Goal: Task Accomplishment & Management: Use online tool/utility

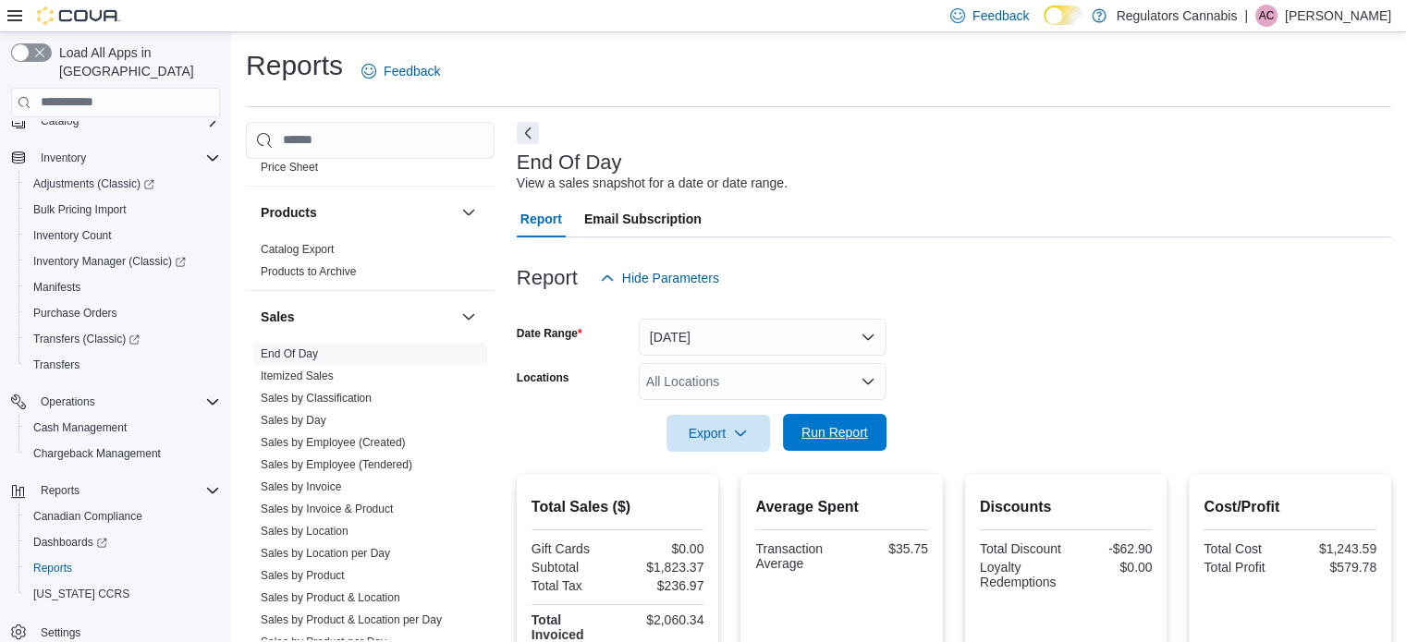
click at [854, 433] on span "Run Report" at bounding box center [834, 432] width 67 height 18
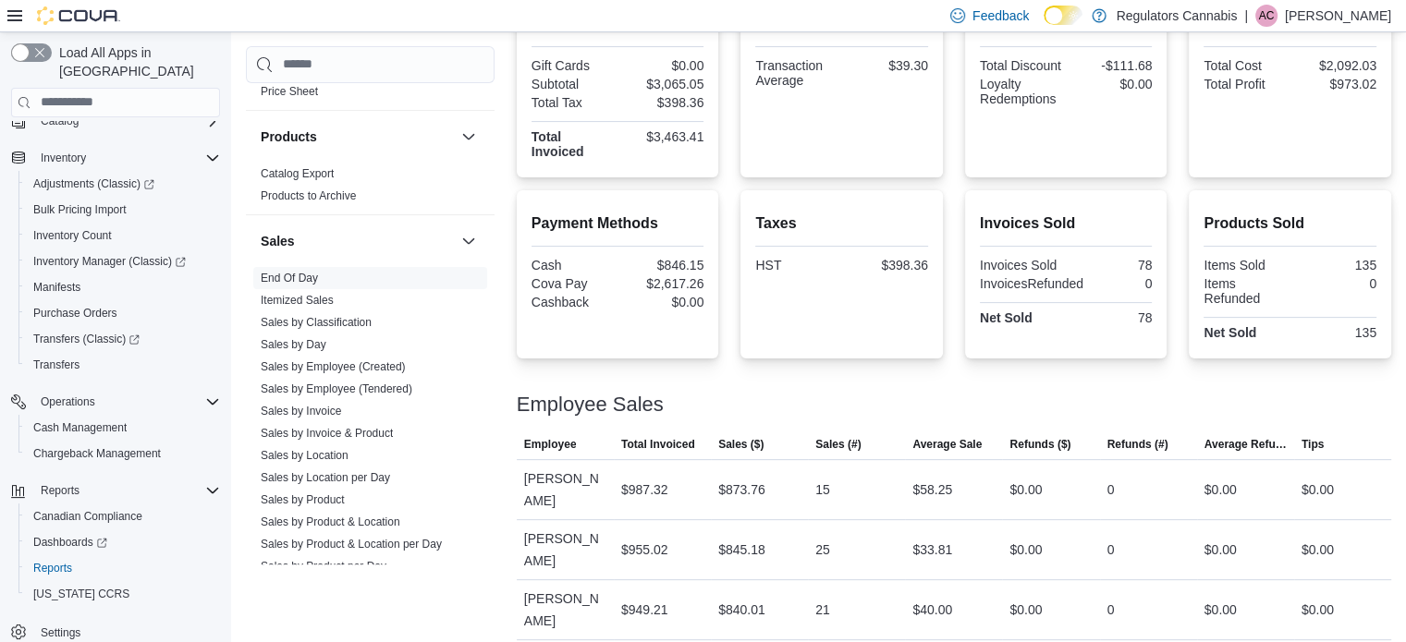
scroll to position [510, 0]
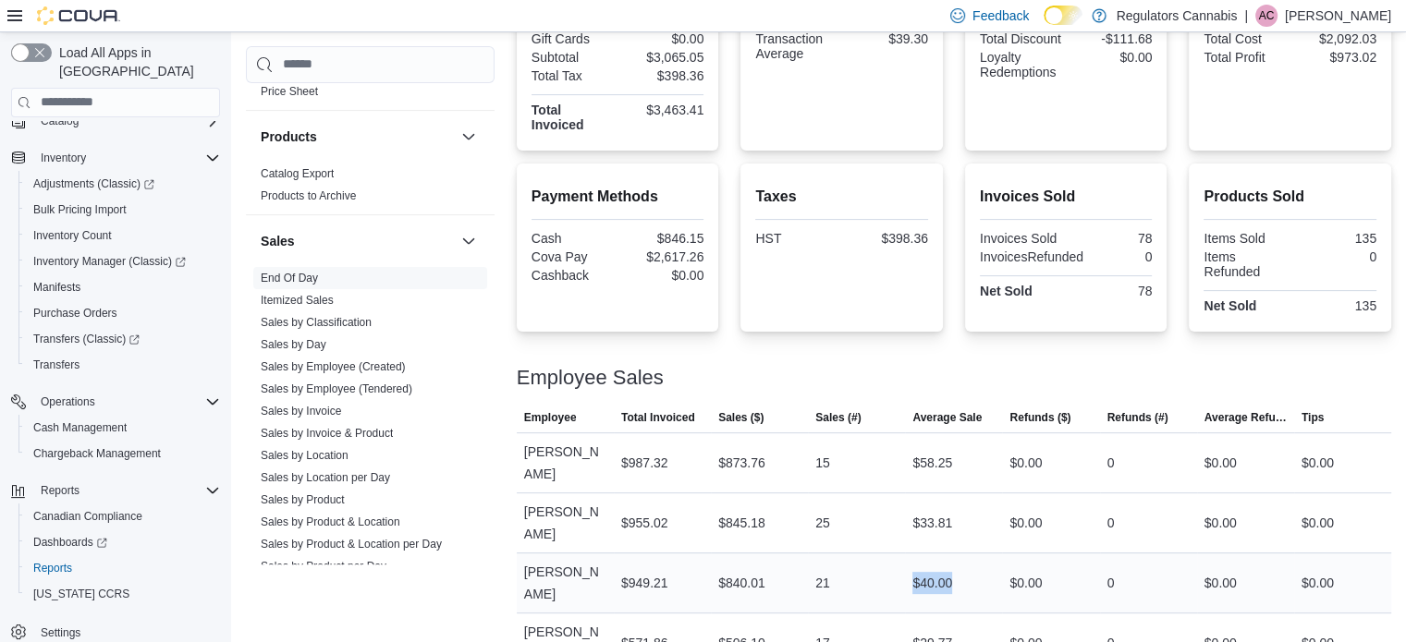
drag, startPoint x: 944, startPoint y: 565, endPoint x: 885, endPoint y: 562, distance: 59.2
click at [885, 562] on tr "Employee [PERSON_NAME] Total Invoiced $949.21 Sales ($) $840.01 Sales (#) 21 Av…" at bounding box center [954, 583] width 874 height 60
drag, startPoint x: 968, startPoint y: 457, endPoint x: 889, endPoint y: 462, distance: 78.7
click at [889, 462] on tr "Employee [PERSON_NAME] Total Invoiced $987.32 Sales ($) $873.76 Sales (#) 15 Av…" at bounding box center [954, 463] width 874 height 60
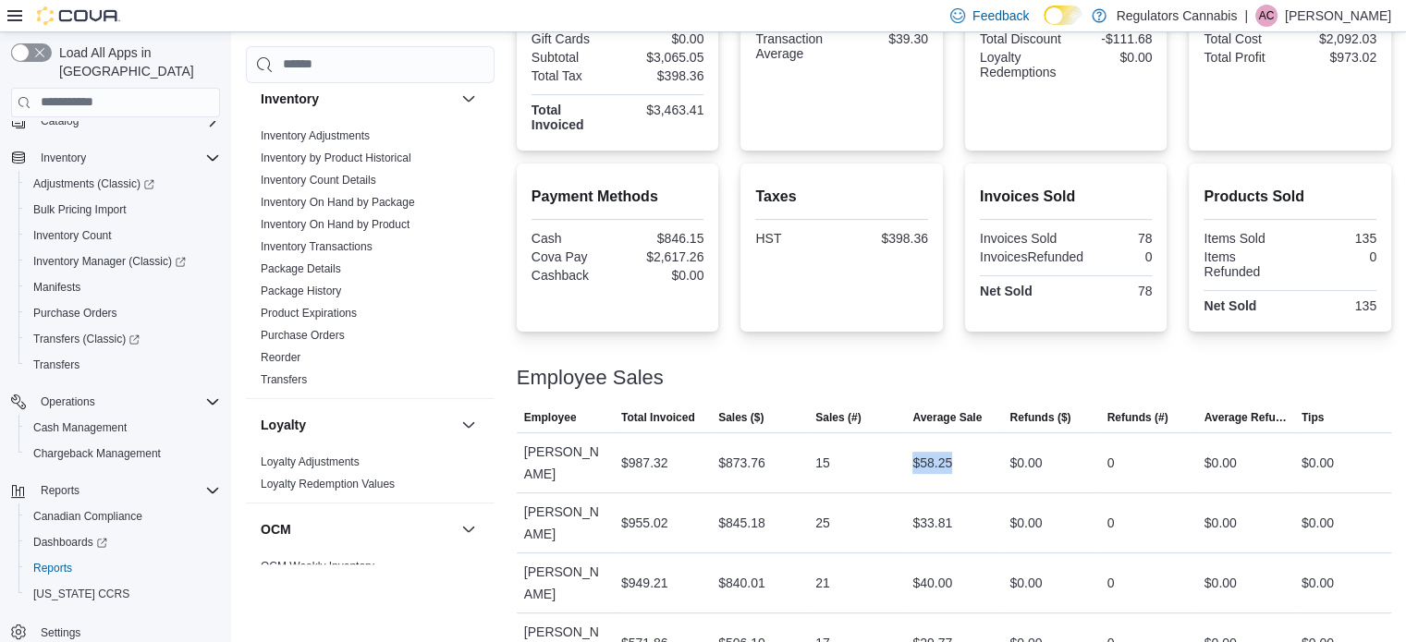
scroll to position [680, 0]
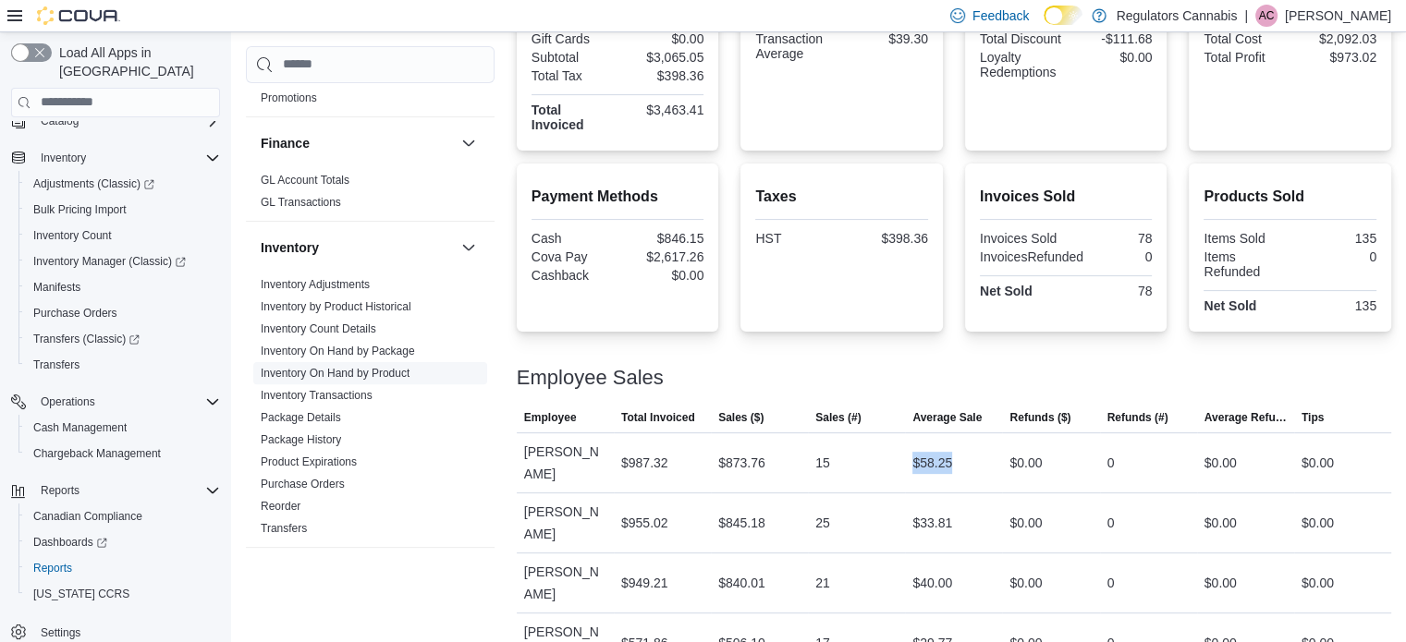
click at [321, 367] on link "Inventory On Hand by Product" at bounding box center [335, 373] width 149 height 13
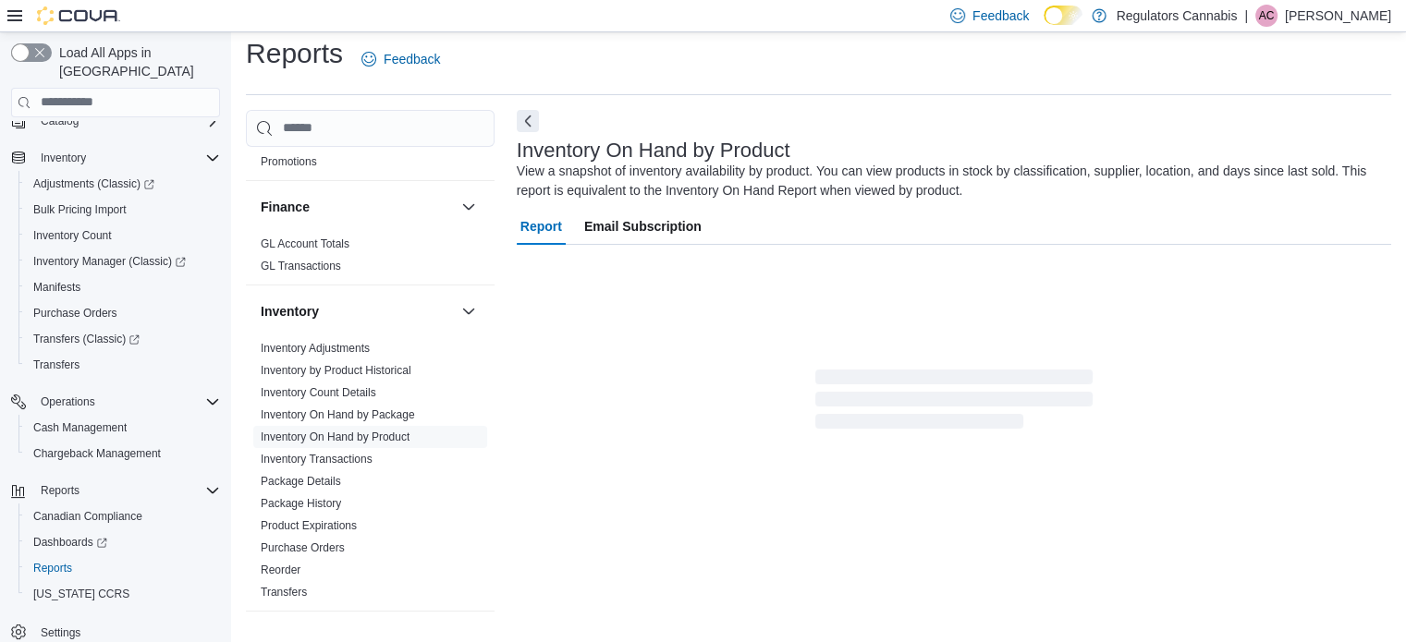
scroll to position [62, 0]
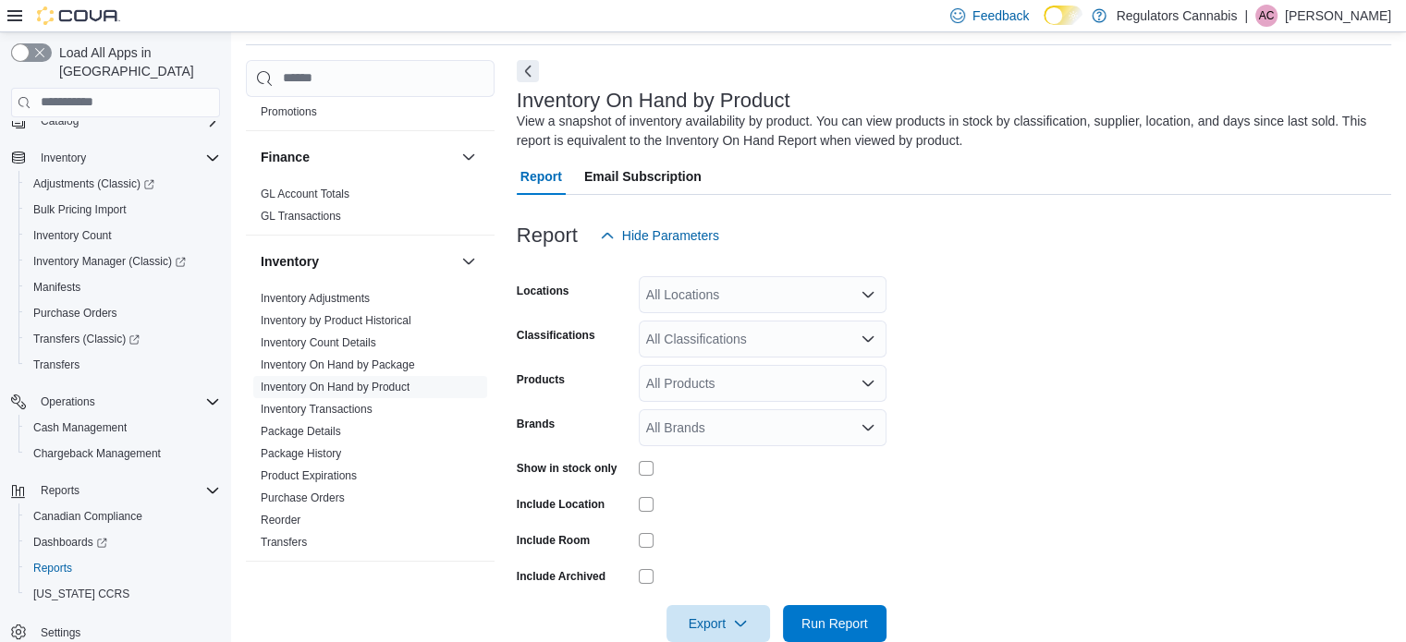
click at [701, 293] on div "All Locations" at bounding box center [763, 294] width 248 height 37
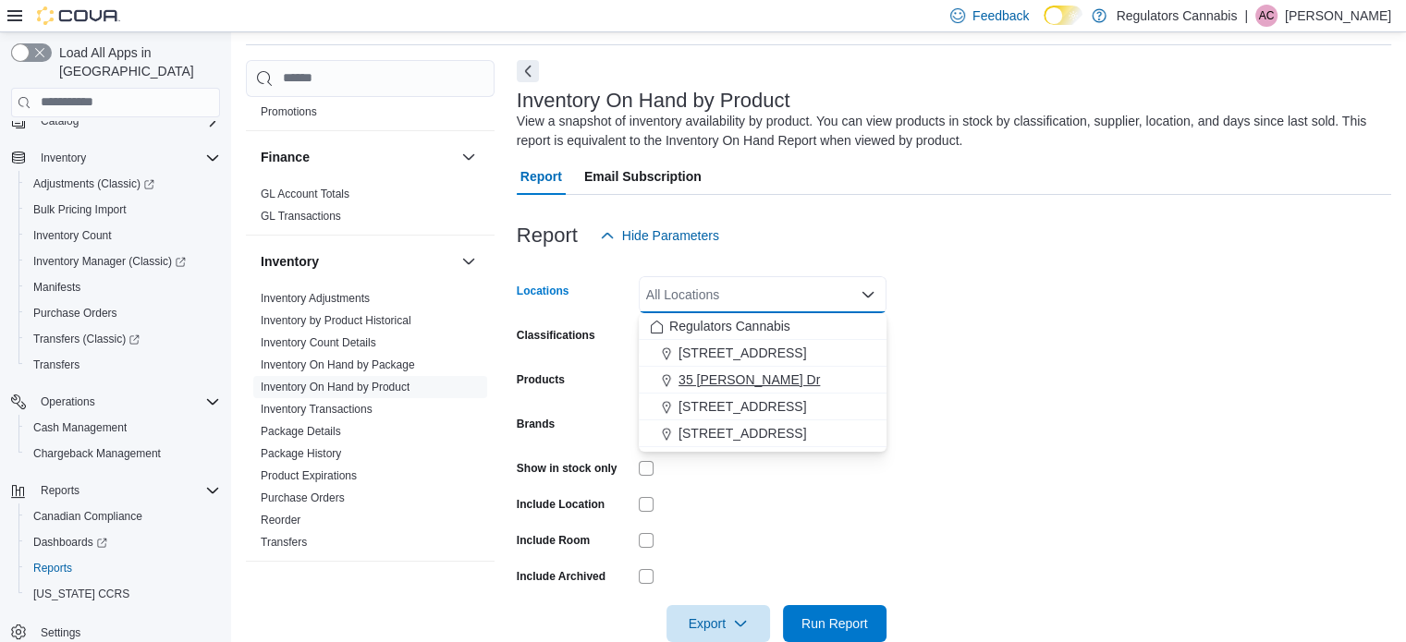
click at [719, 375] on span "35 [PERSON_NAME] Dr" at bounding box center [748, 380] width 141 height 18
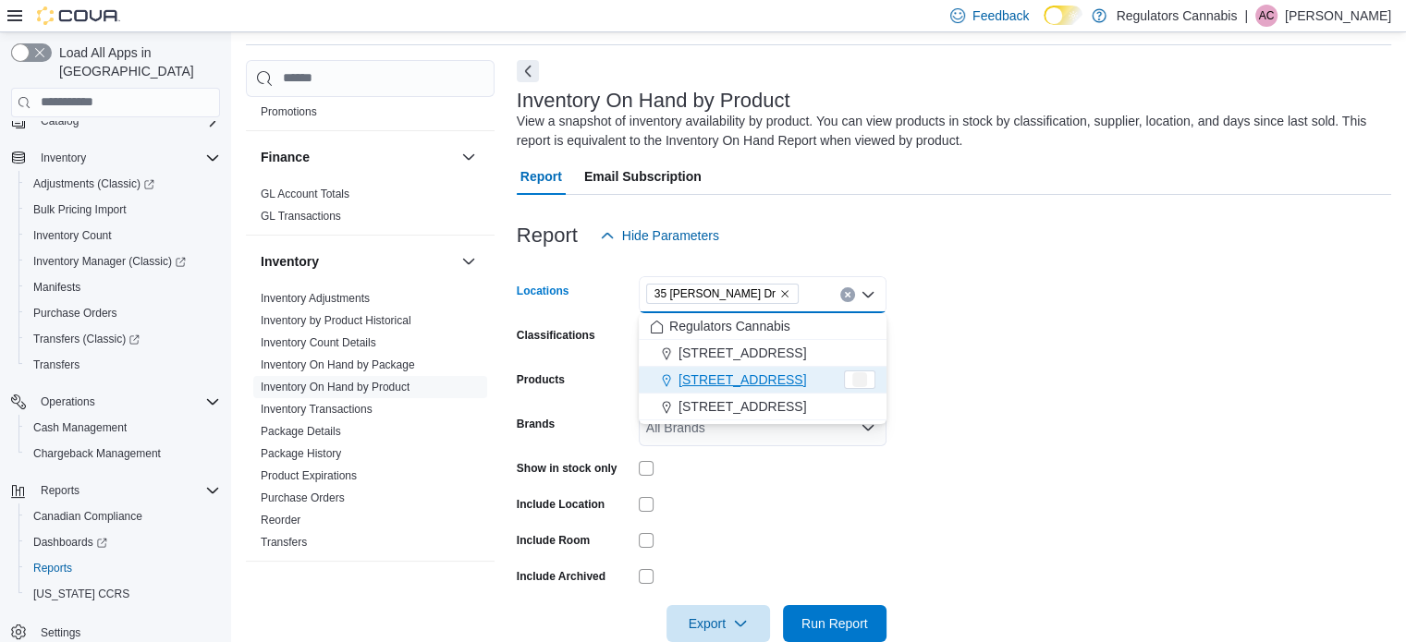
click at [1205, 359] on form "Locations [STREET_ADDRESS][PERSON_NAME] Selected. 35 [PERSON_NAME] Dr. Press Ba…" at bounding box center [954, 448] width 874 height 388
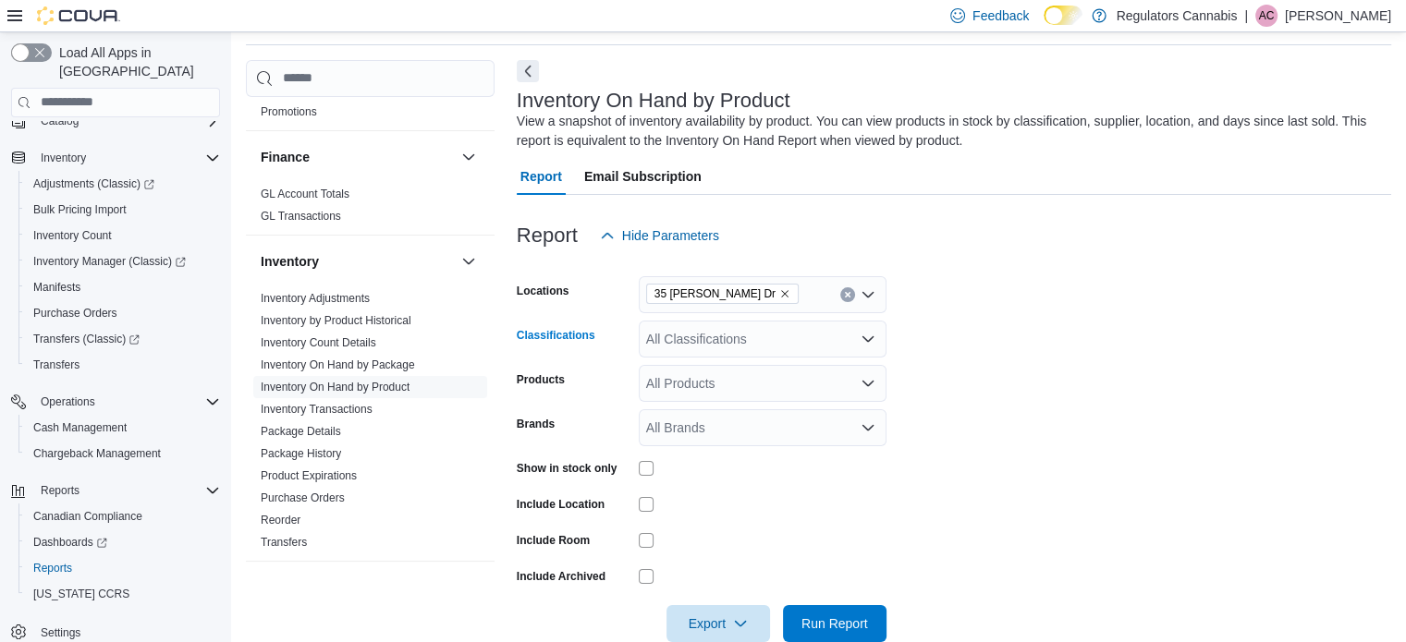
click at [798, 337] on div "All Classifications" at bounding box center [763, 339] width 248 height 37
type input "*****"
click at [786, 384] on button "Vapes" at bounding box center [763, 371] width 248 height 27
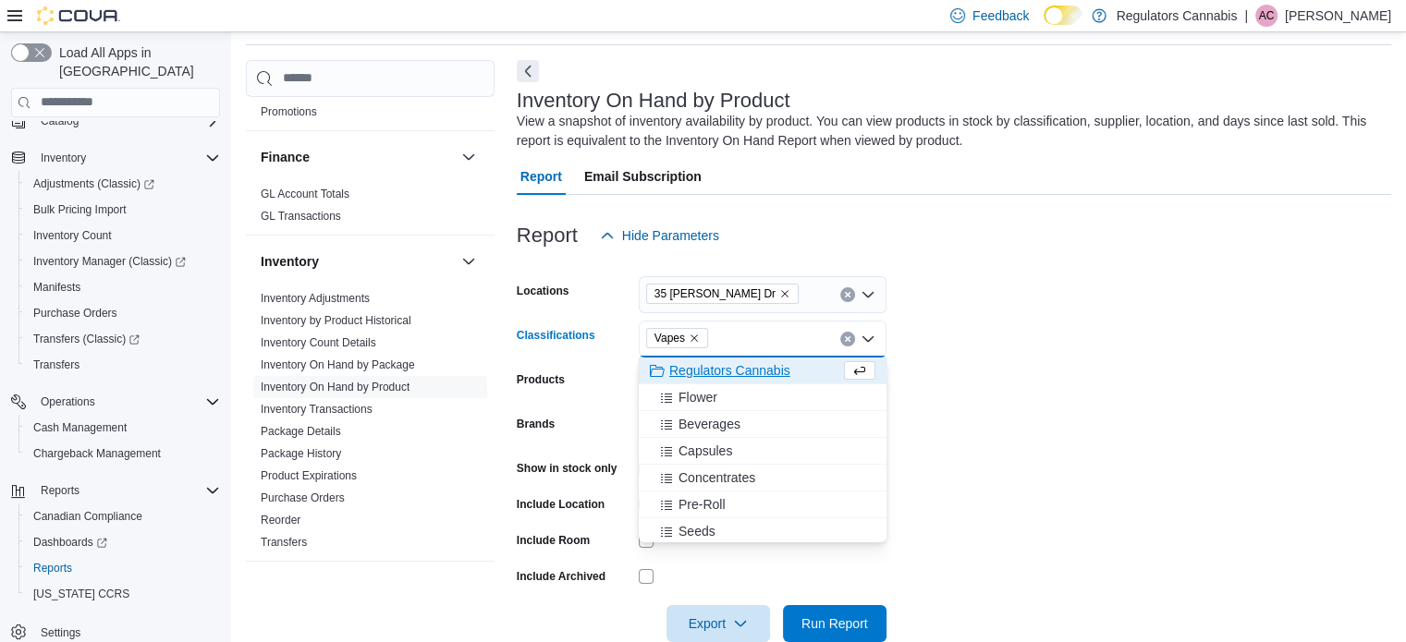
click at [966, 432] on form "Locations [STREET_ADDRESS][PERSON_NAME] Classifications Vapes Combo box. Select…" at bounding box center [954, 448] width 874 height 388
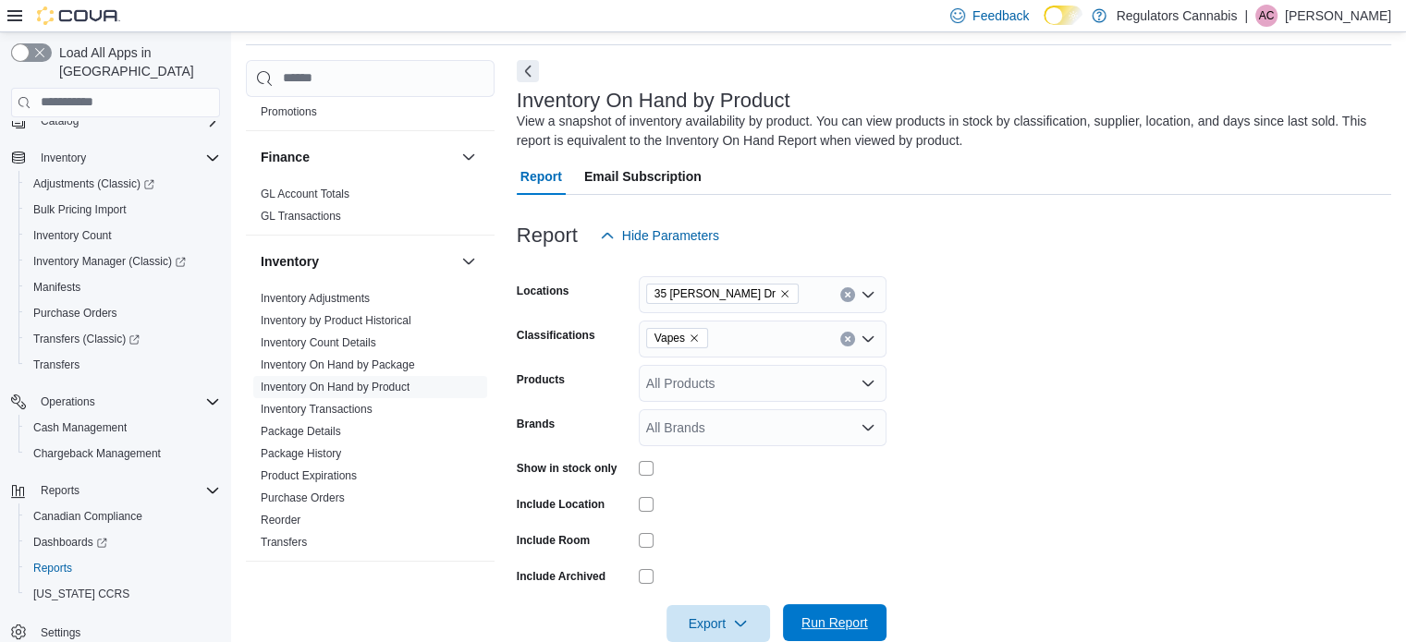
click at [824, 612] on span "Run Report" at bounding box center [834, 622] width 81 height 37
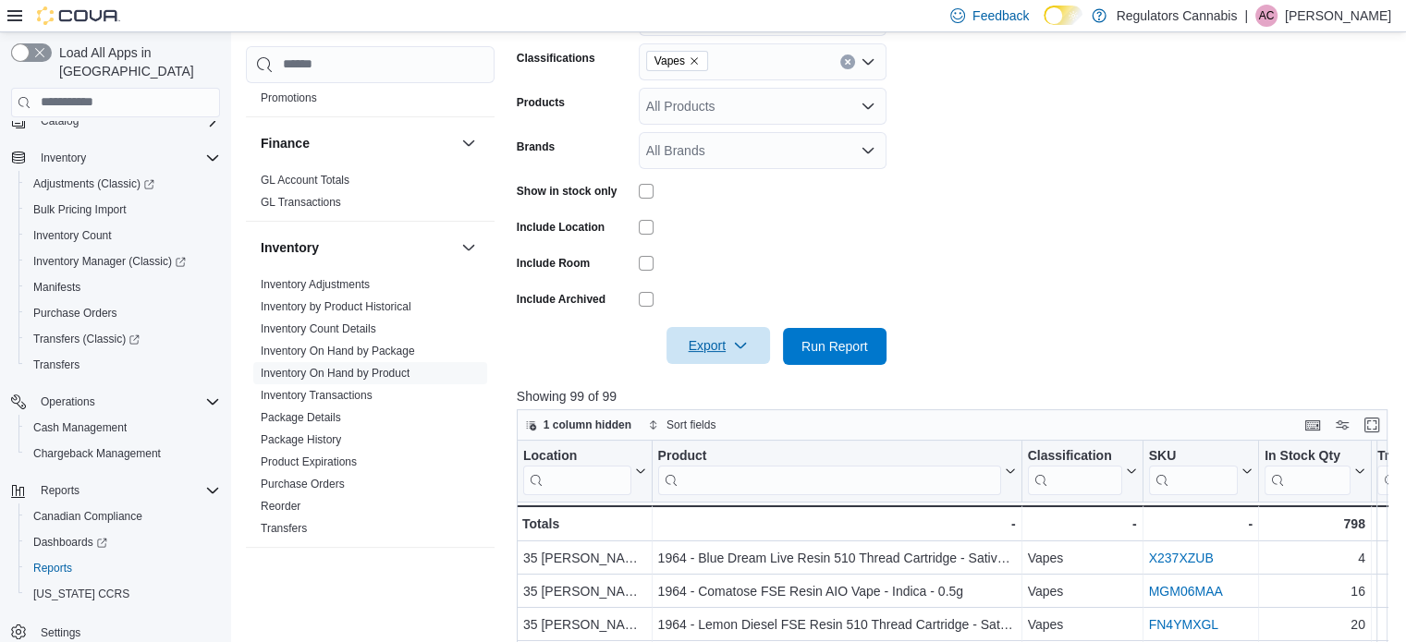
drag, startPoint x: 726, startPoint y: 339, endPoint x: 726, endPoint y: 354, distance: 14.8
click at [726, 340] on span "Export" at bounding box center [717, 345] width 81 height 37
click at [722, 373] on button "Export to Excel" at bounding box center [720, 383] width 105 height 37
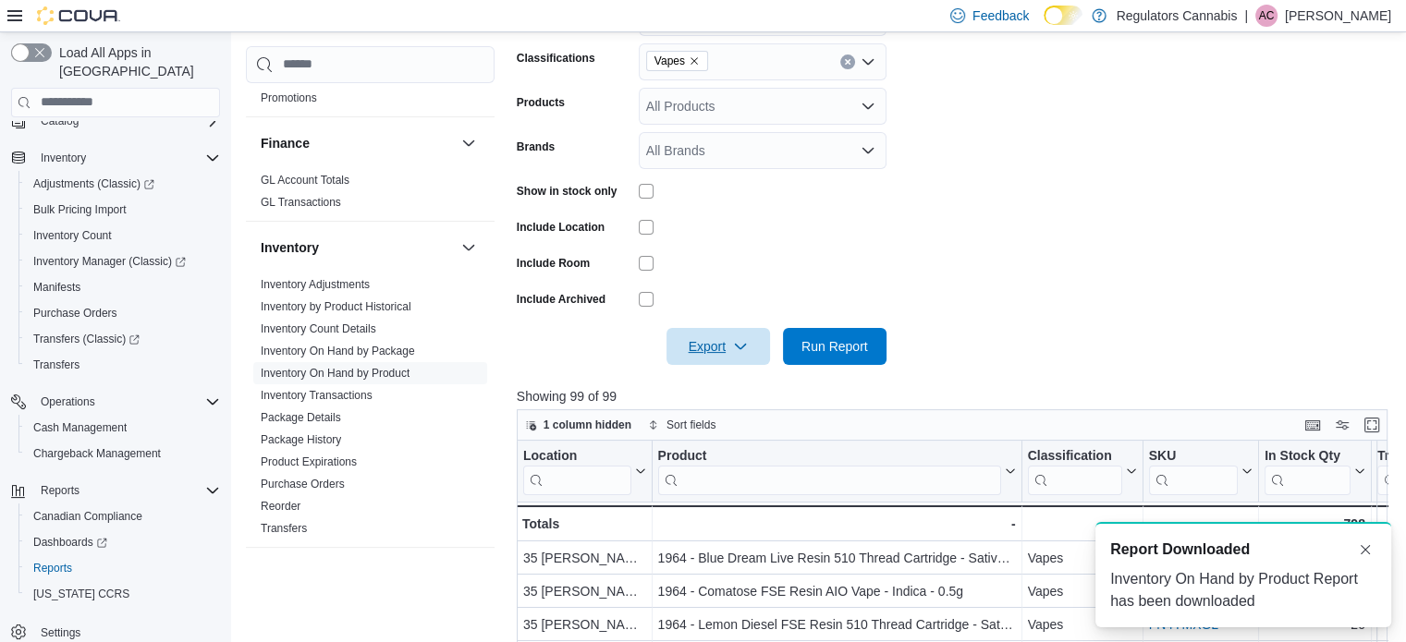
scroll to position [0, 0]
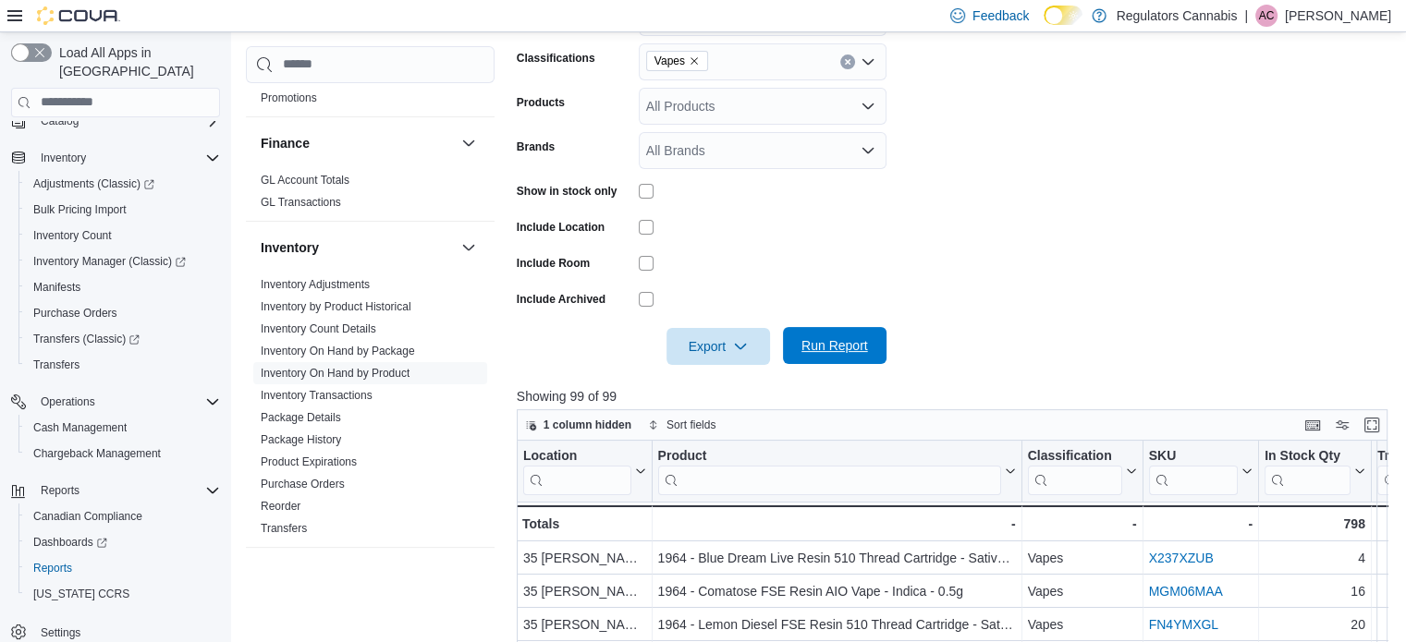
click at [851, 348] on span "Run Report" at bounding box center [834, 345] width 67 height 18
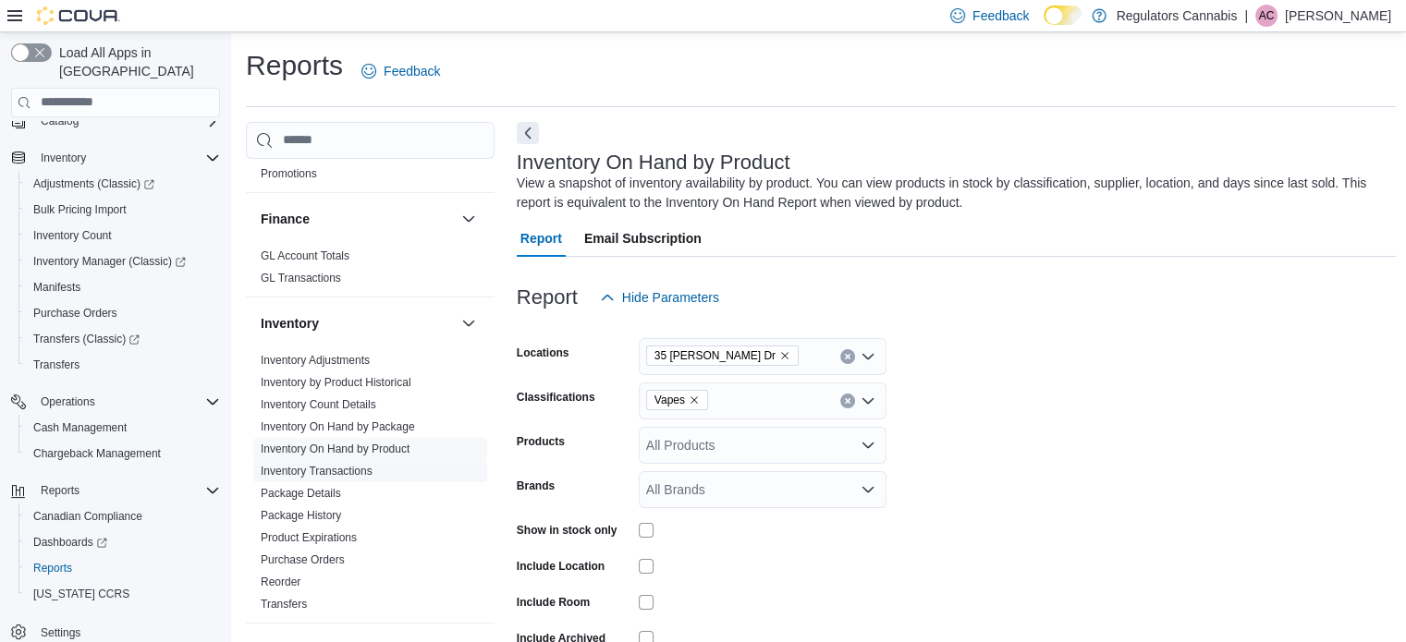
scroll to position [1235, 0]
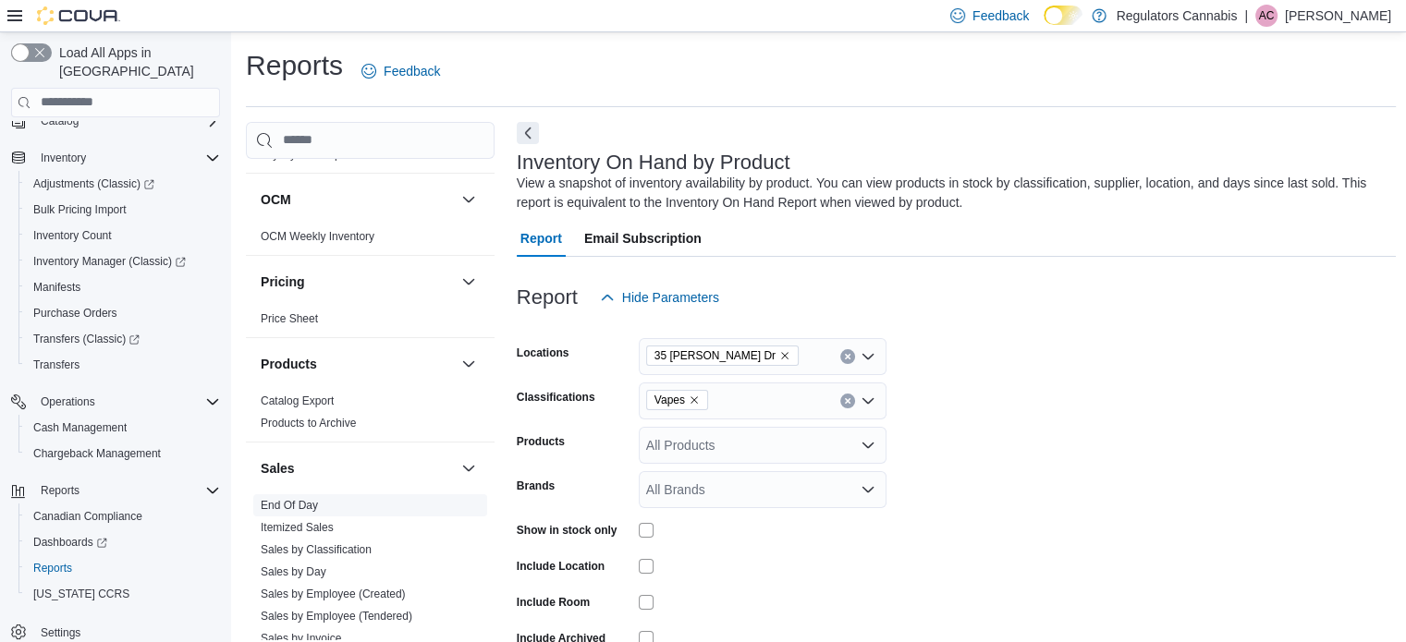
click at [287, 499] on link "End Of Day" at bounding box center [289, 505] width 57 height 13
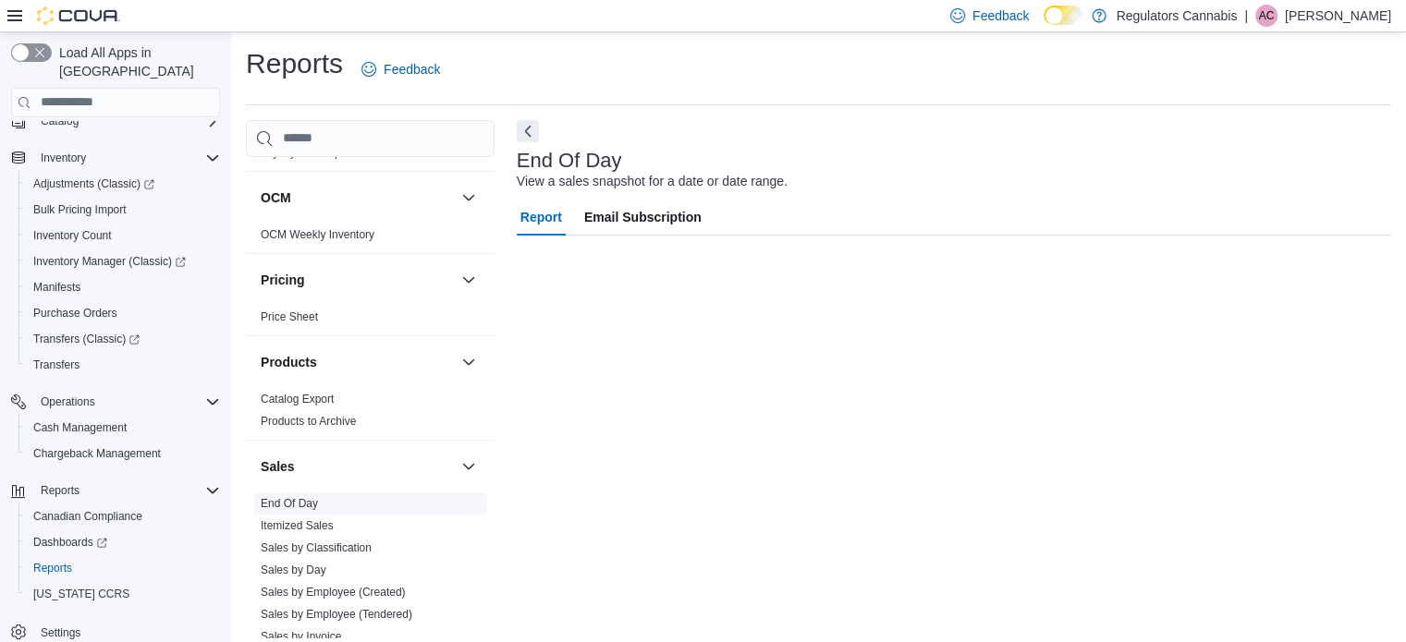
scroll to position [12, 0]
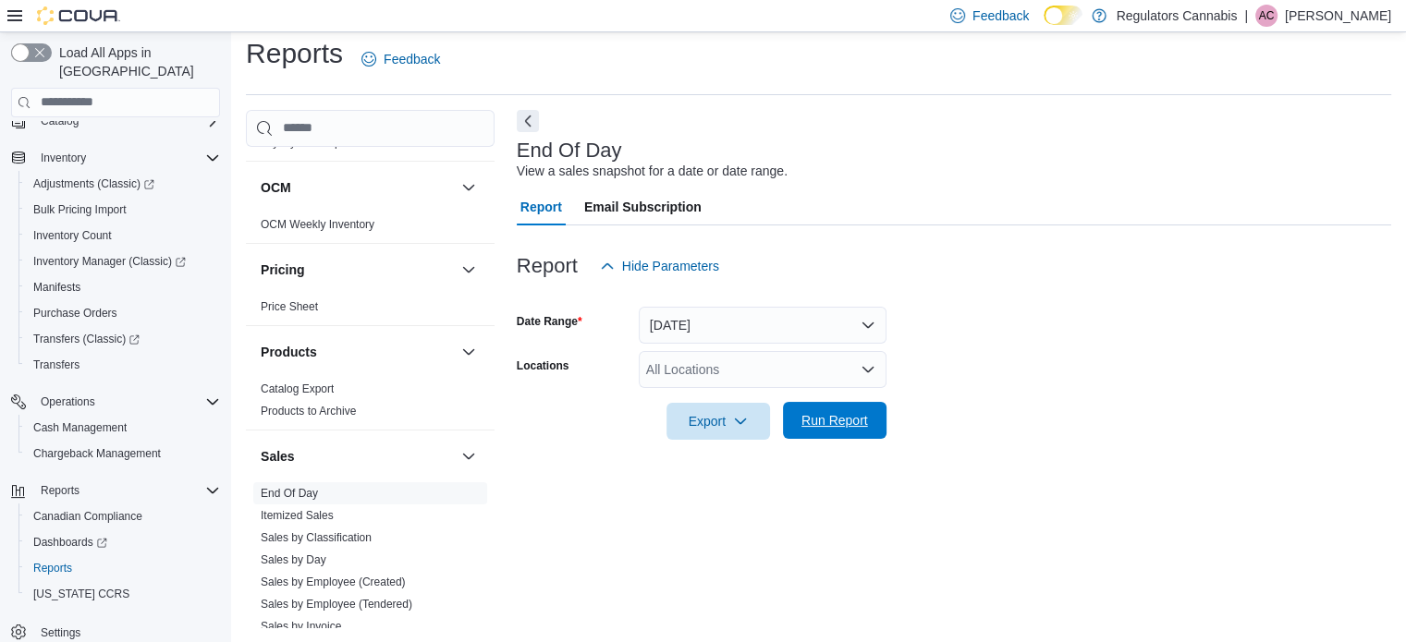
click at [842, 422] on span "Run Report" at bounding box center [834, 420] width 67 height 18
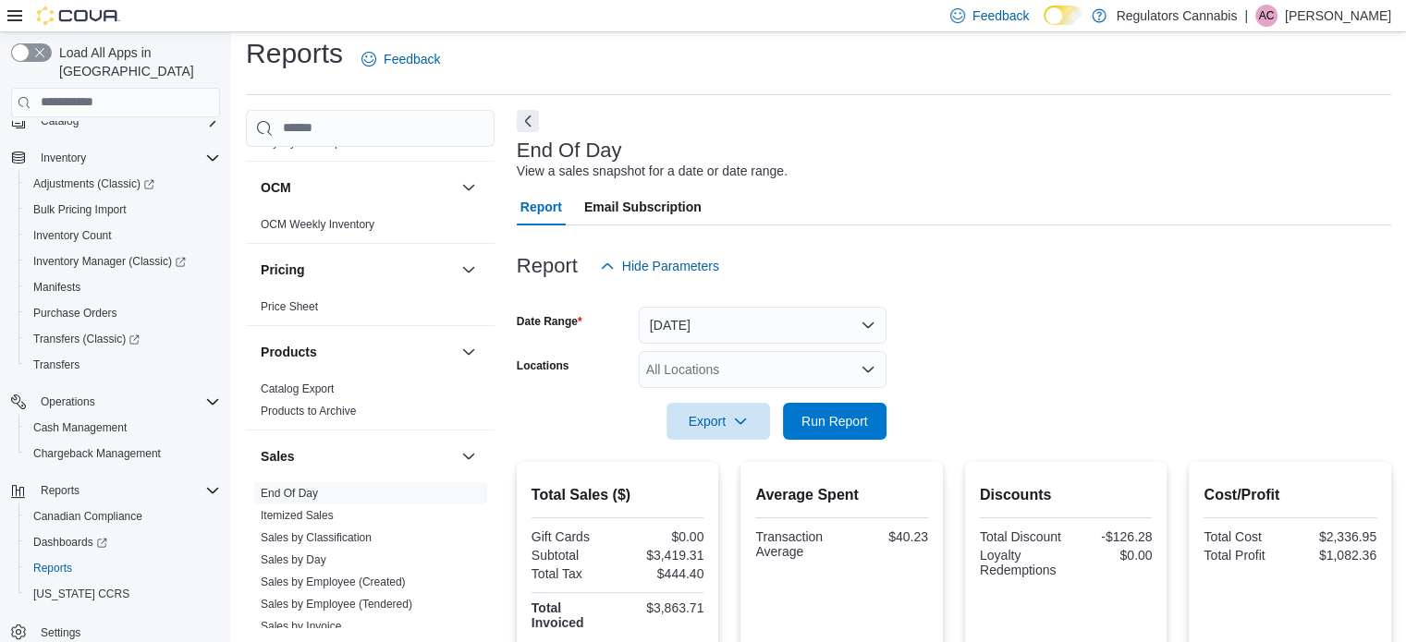
click at [18, 11] on icon at bounding box center [14, 15] width 15 height 11
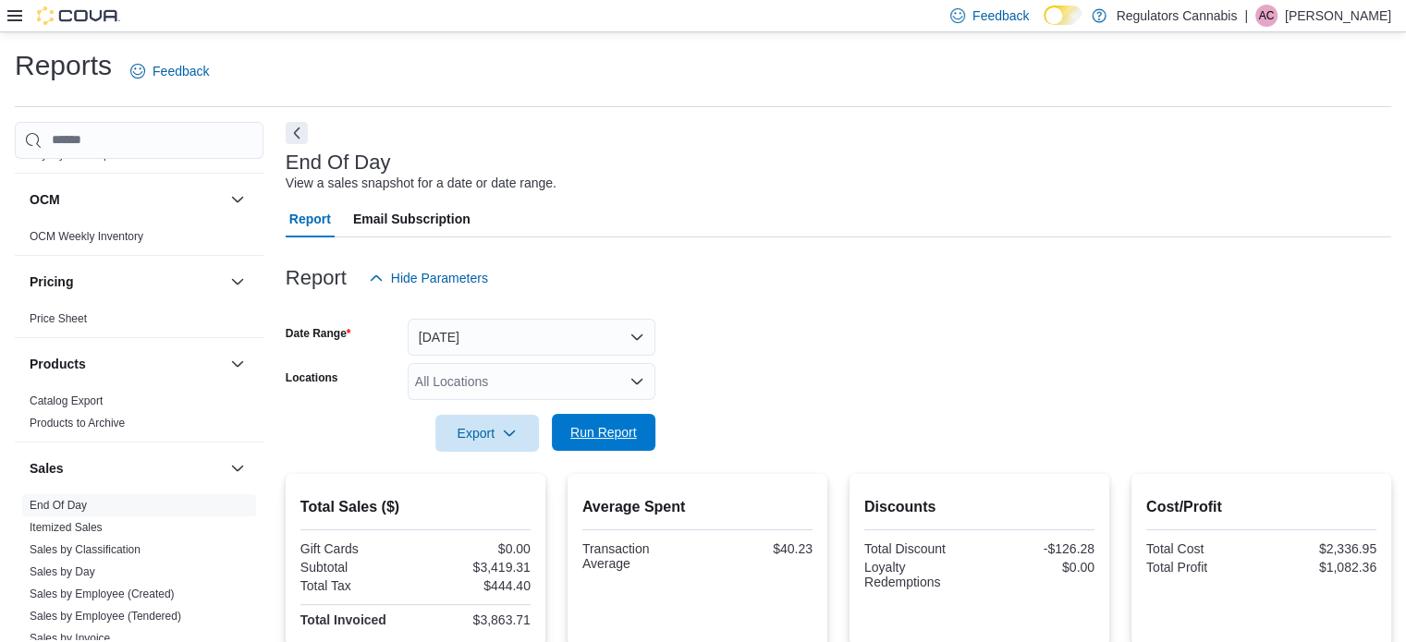
click at [577, 445] on span "Run Report" at bounding box center [603, 432] width 81 height 37
click at [615, 432] on span "Run Report" at bounding box center [603, 432] width 67 height 18
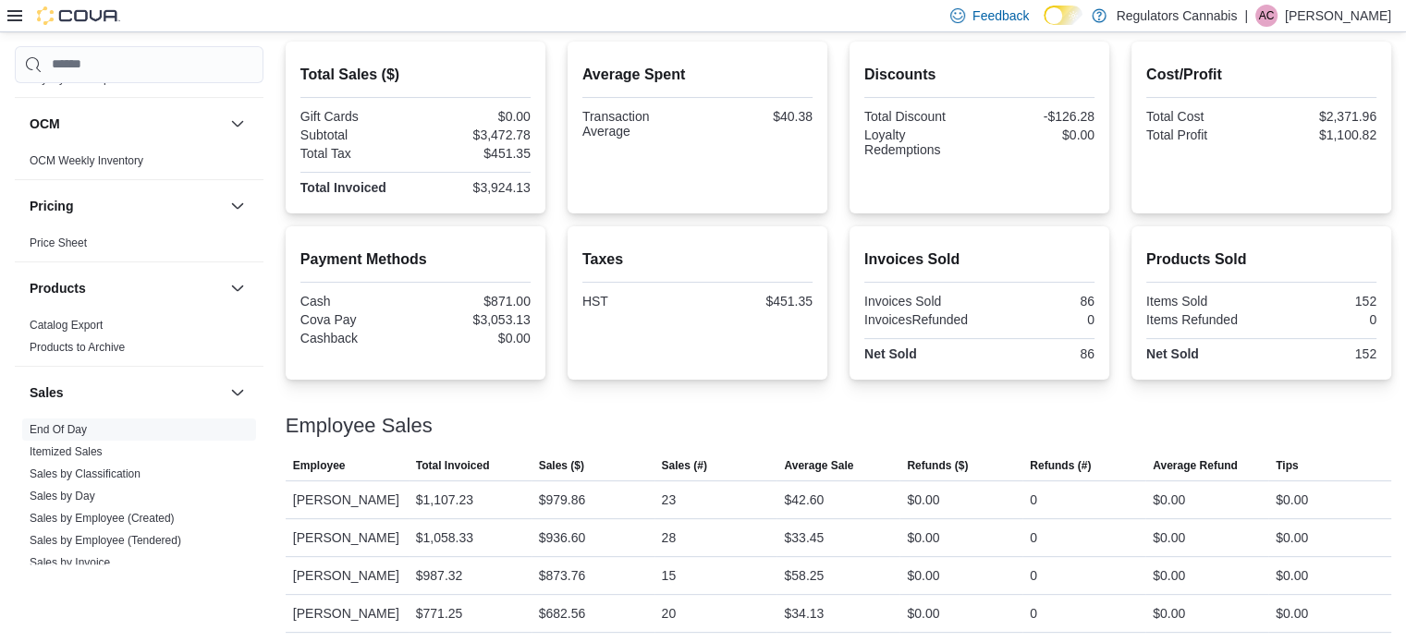
scroll to position [436, 0]
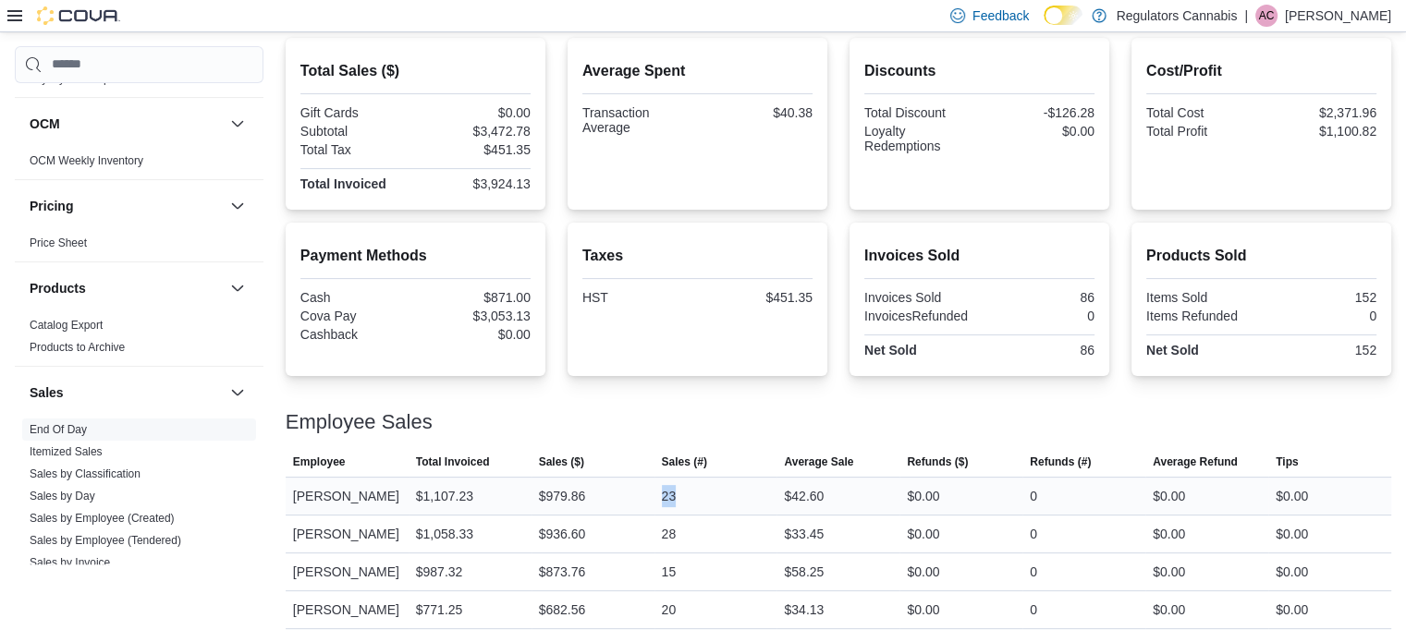
drag, startPoint x: 685, startPoint y: 492, endPoint x: 640, endPoint y: 494, distance: 45.4
click at [640, 494] on tr "Employee [PERSON_NAME] Total Invoiced $1,107.23 Sales ($) $979.86 Sales (#) 23 …" at bounding box center [838, 496] width 1105 height 38
drag, startPoint x: 688, startPoint y: 536, endPoint x: 640, endPoint y: 537, distance: 48.1
click at [640, 537] on tr "Employee [PERSON_NAME] Total Invoiced $1,058.33 Sales ($) $936.60 Sales (#) 28 …" at bounding box center [838, 534] width 1105 height 38
click at [707, 504] on div "23" at bounding box center [715, 496] width 123 height 37
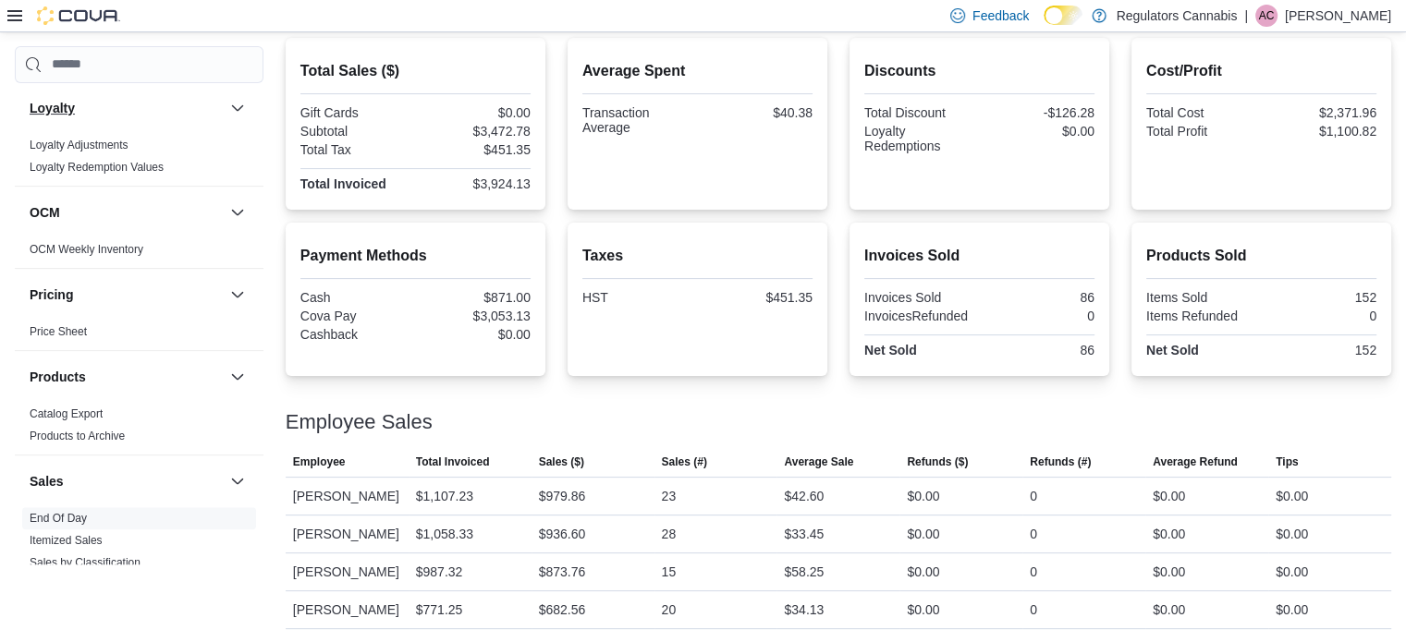
scroll to position [1143, 0]
click at [8, 15] on icon at bounding box center [14, 15] width 15 height 11
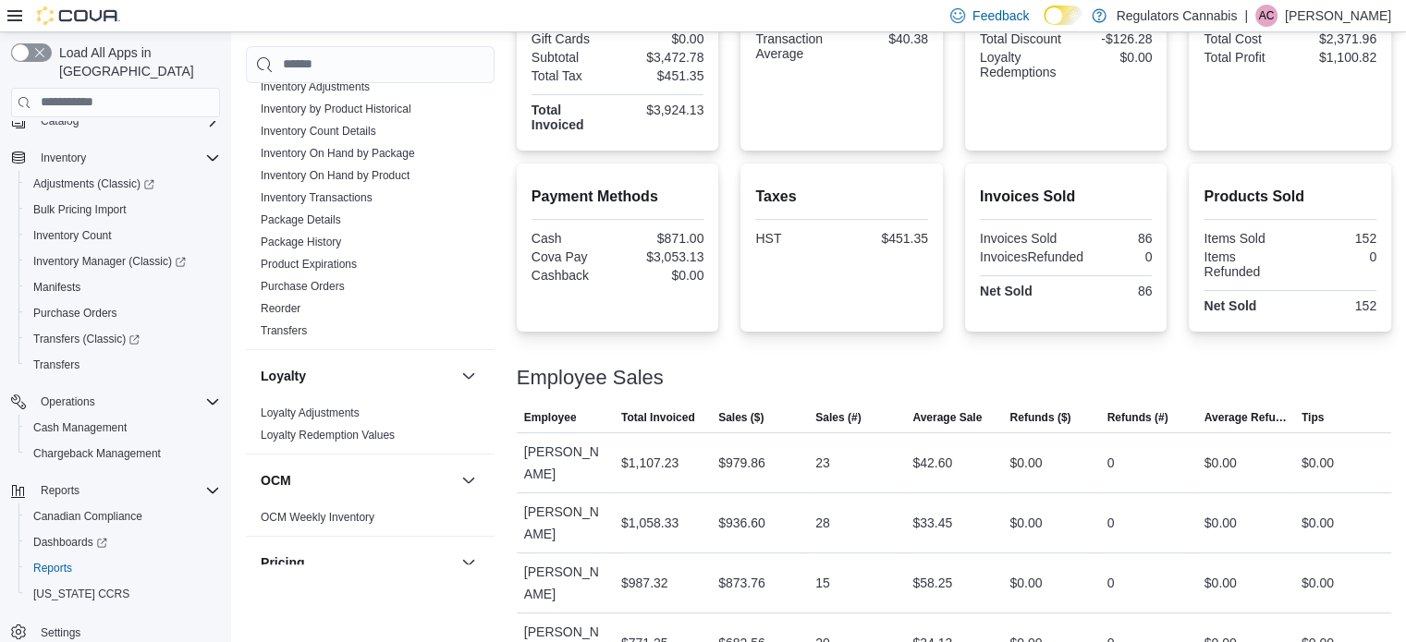
scroll to position [774, 0]
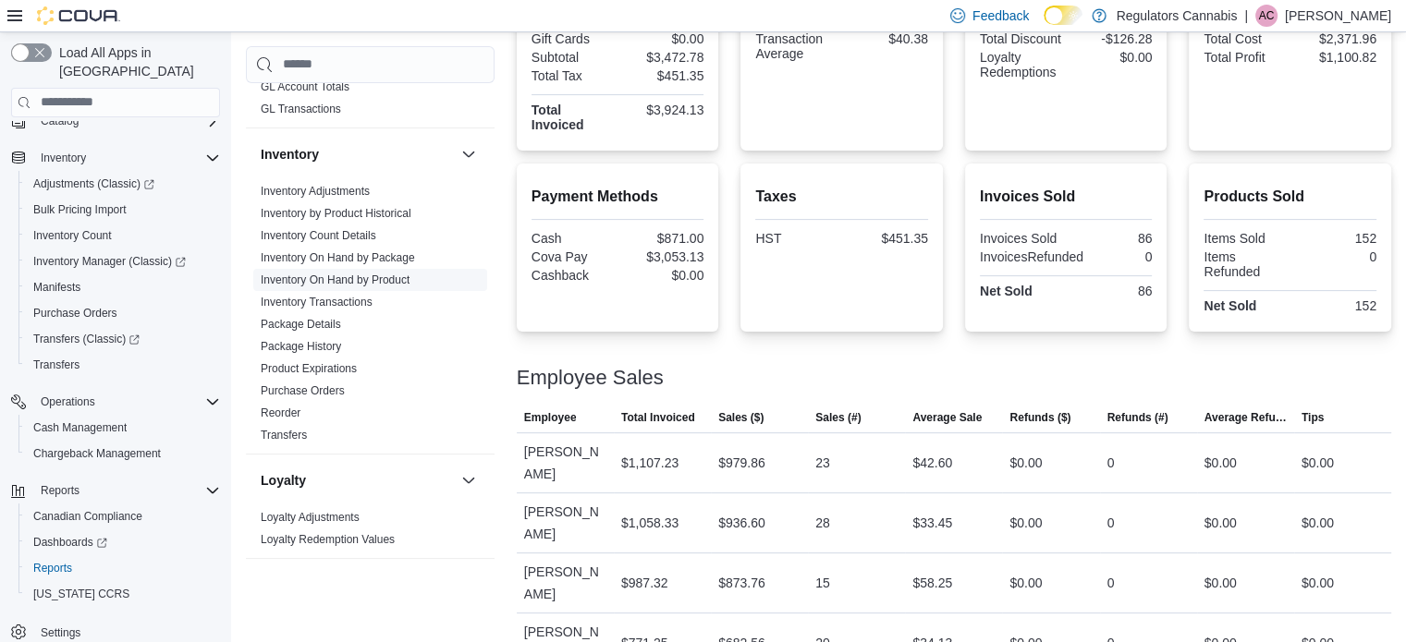
click at [330, 274] on link "Inventory On Hand by Product" at bounding box center [335, 280] width 149 height 13
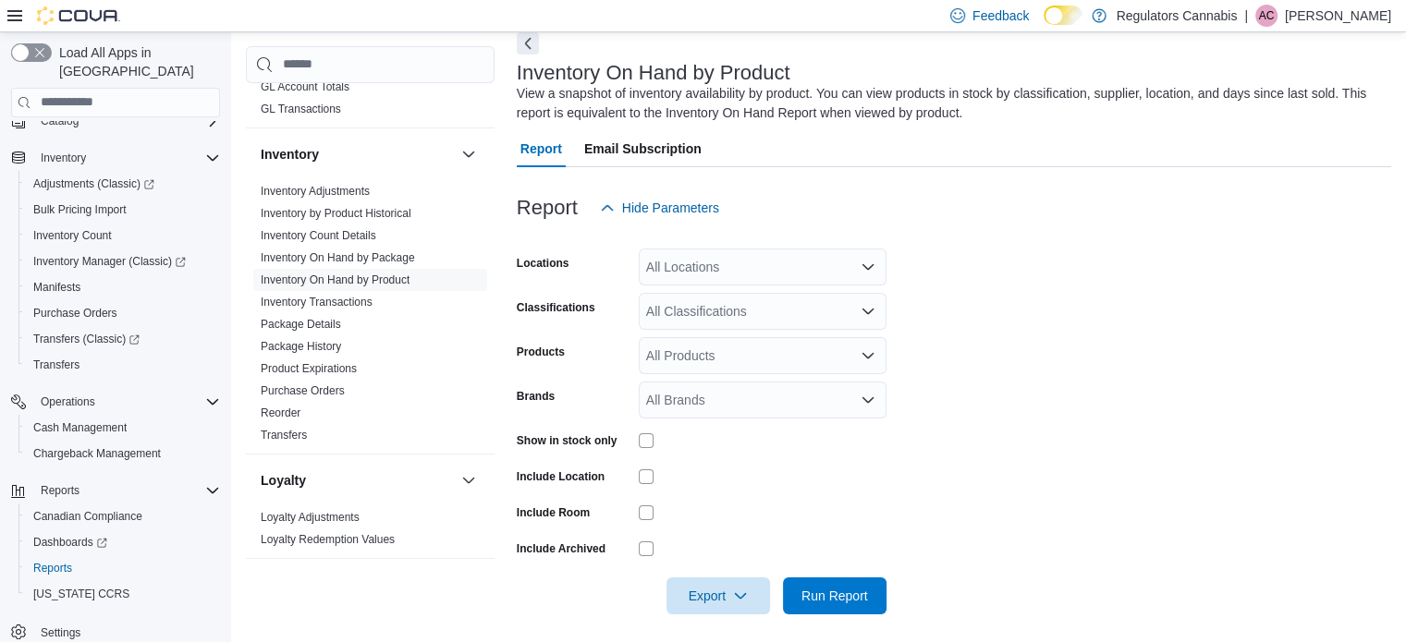
scroll to position [98, 0]
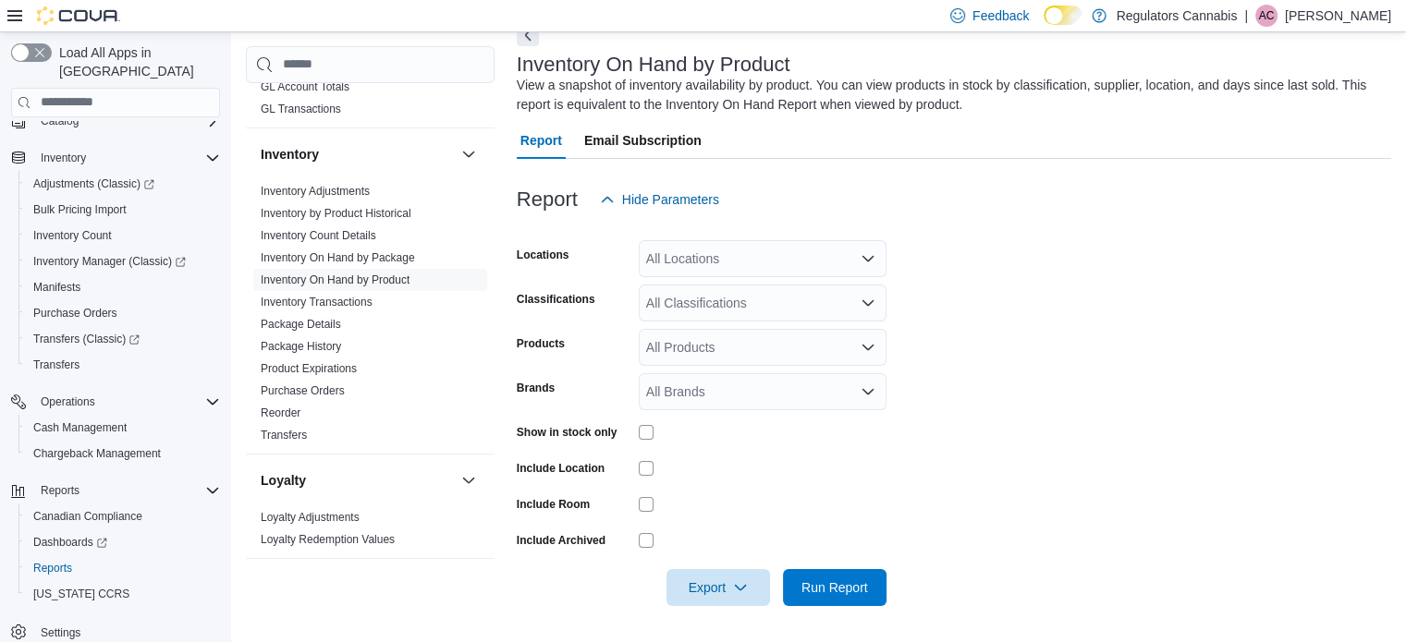
click at [817, 259] on div "All Locations" at bounding box center [763, 258] width 248 height 37
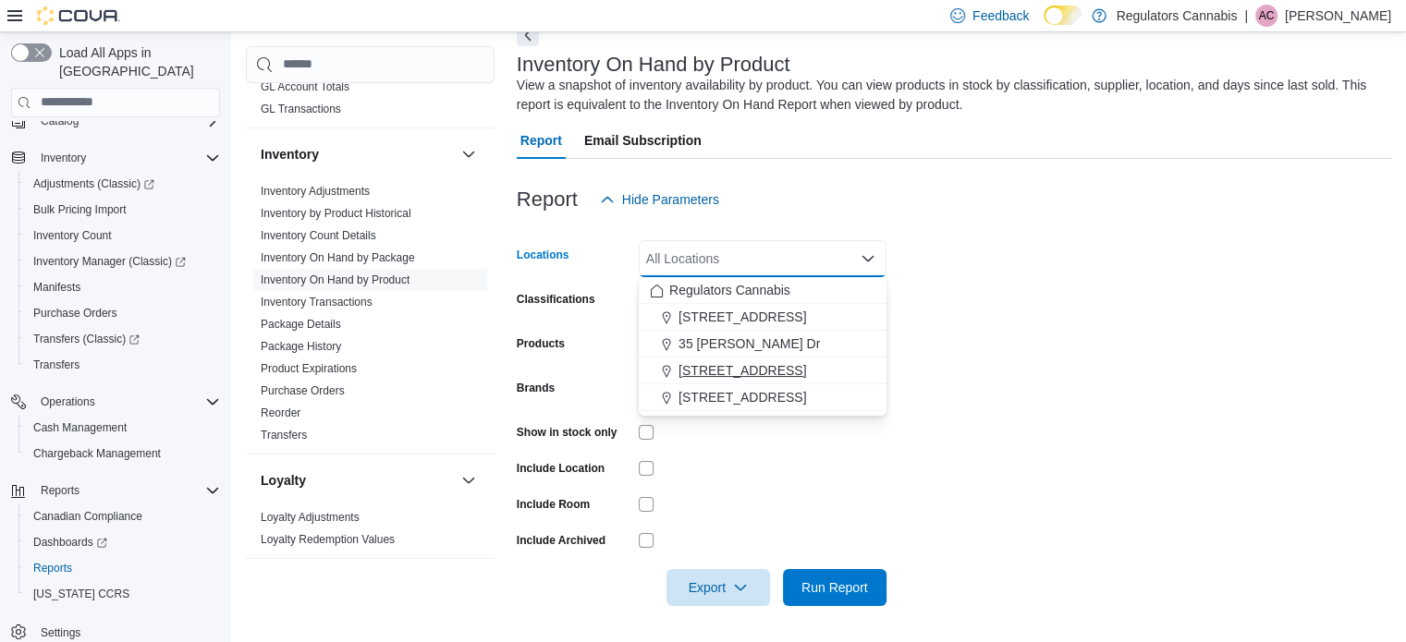
click at [757, 361] on span "[STREET_ADDRESS]" at bounding box center [742, 370] width 128 height 18
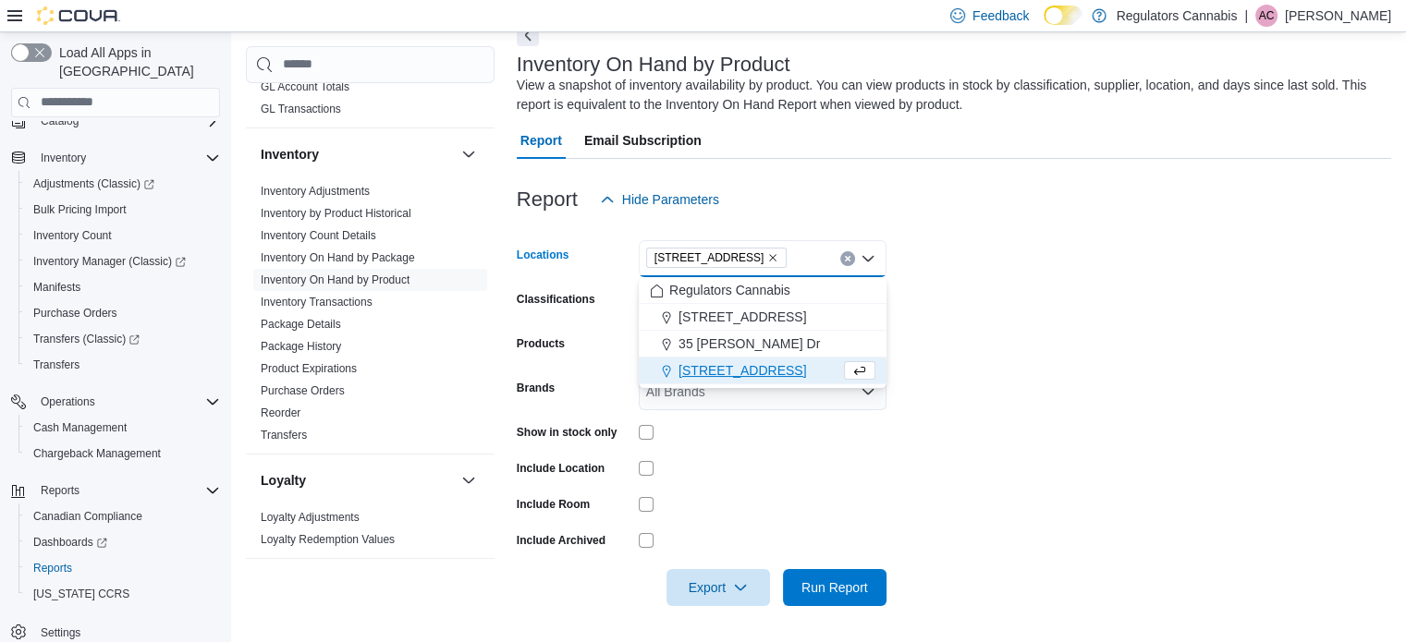
click at [977, 373] on form "Locations [STREET_ADDRESS] Selected. [STREET_ADDRESS] Press Backspace to delete…" at bounding box center [954, 412] width 874 height 388
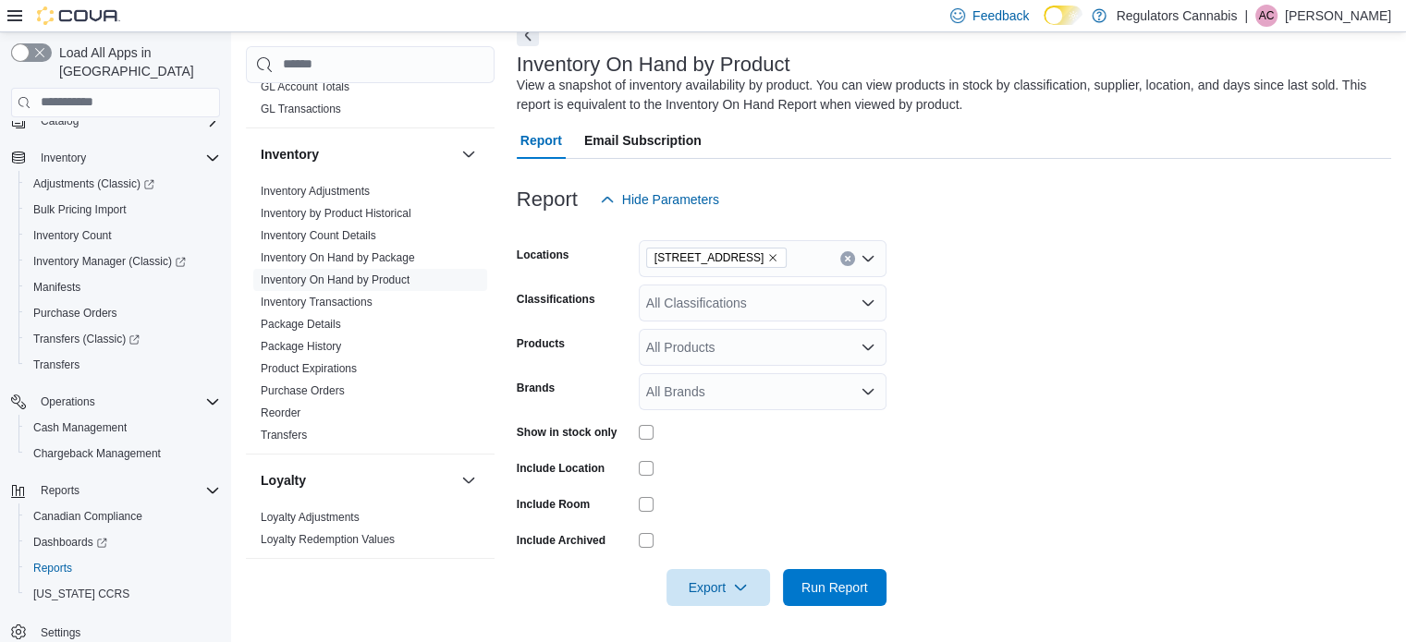
click at [747, 303] on div "All Classifications" at bounding box center [763, 303] width 248 height 37
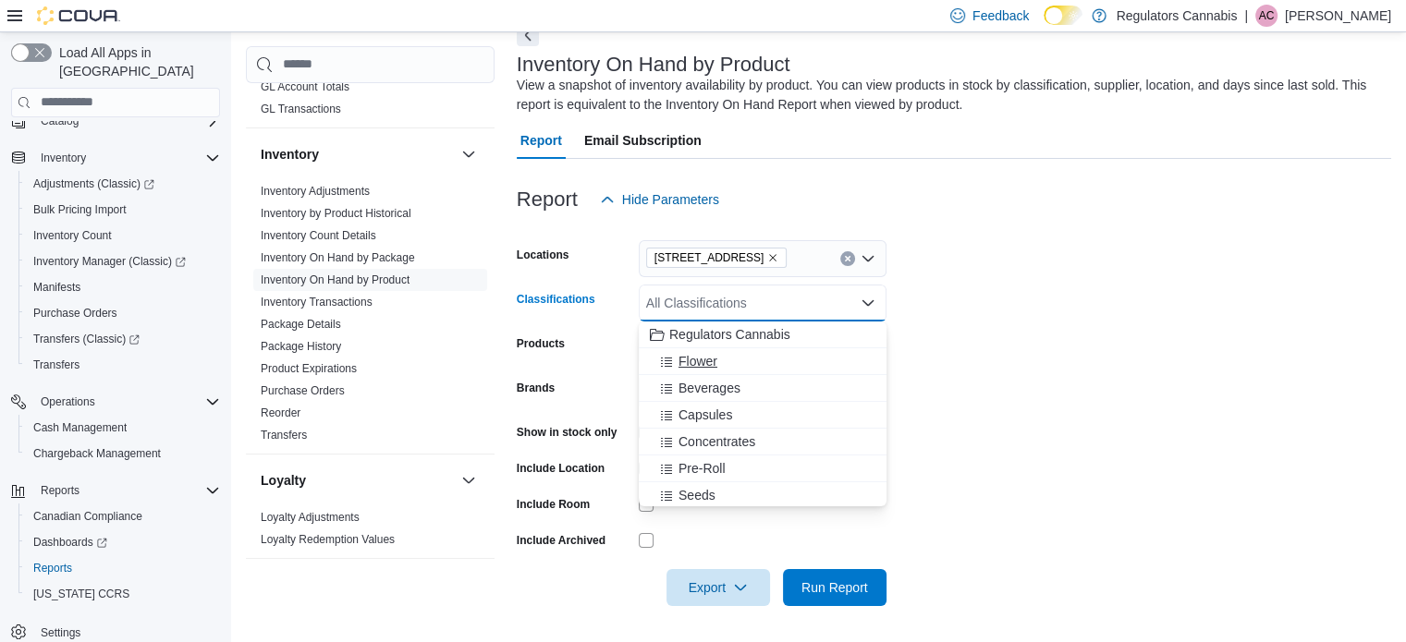
click at [717, 364] on div "Flower" at bounding box center [762, 361] width 225 height 18
click at [717, 364] on span "Beverages" at bounding box center [709, 361] width 62 height 18
click at [717, 364] on span "Capsules" at bounding box center [705, 361] width 54 height 18
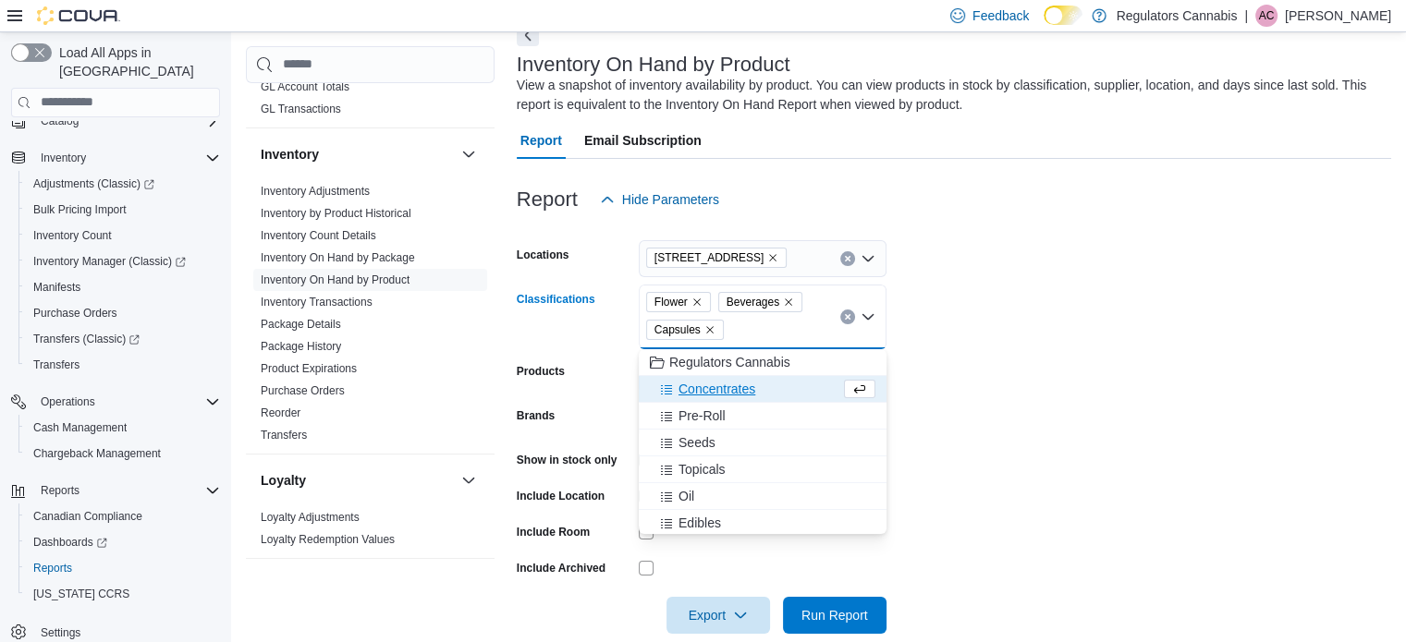
click at [707, 396] on span "Concentrates" at bounding box center [716, 389] width 77 height 18
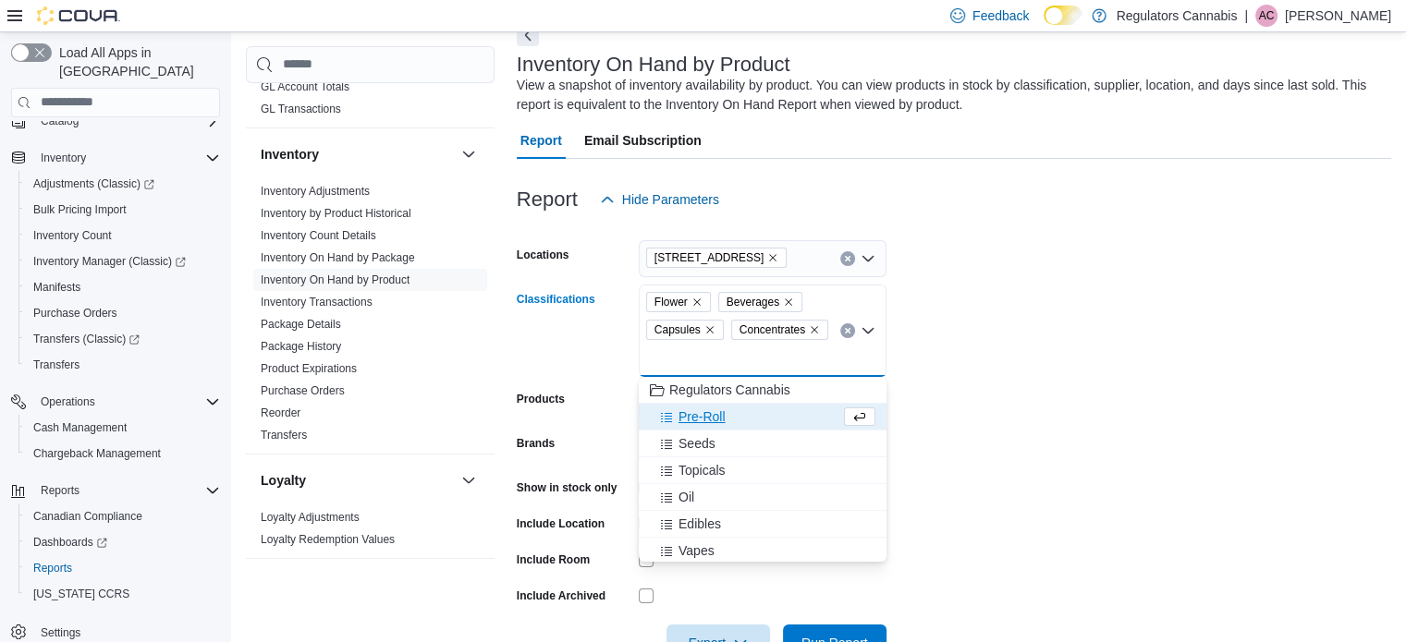
click at [703, 413] on span "Pre-Roll" at bounding box center [701, 417] width 47 height 18
click at [698, 413] on span "Seeds" at bounding box center [696, 417] width 37 height 18
click at [697, 413] on span "Topicals" at bounding box center [701, 417] width 47 height 18
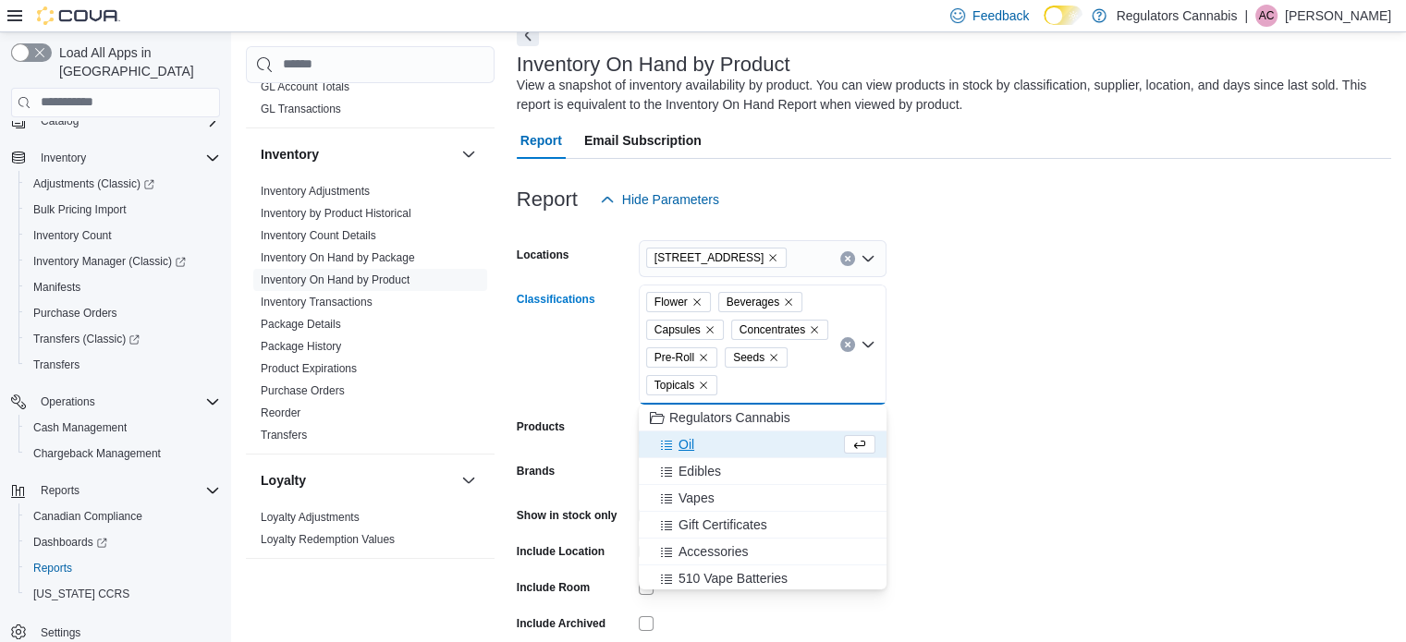
click at [684, 435] on span "Oil" at bounding box center [686, 444] width 16 height 18
click at [688, 438] on span "Edibles" at bounding box center [699, 444] width 43 height 18
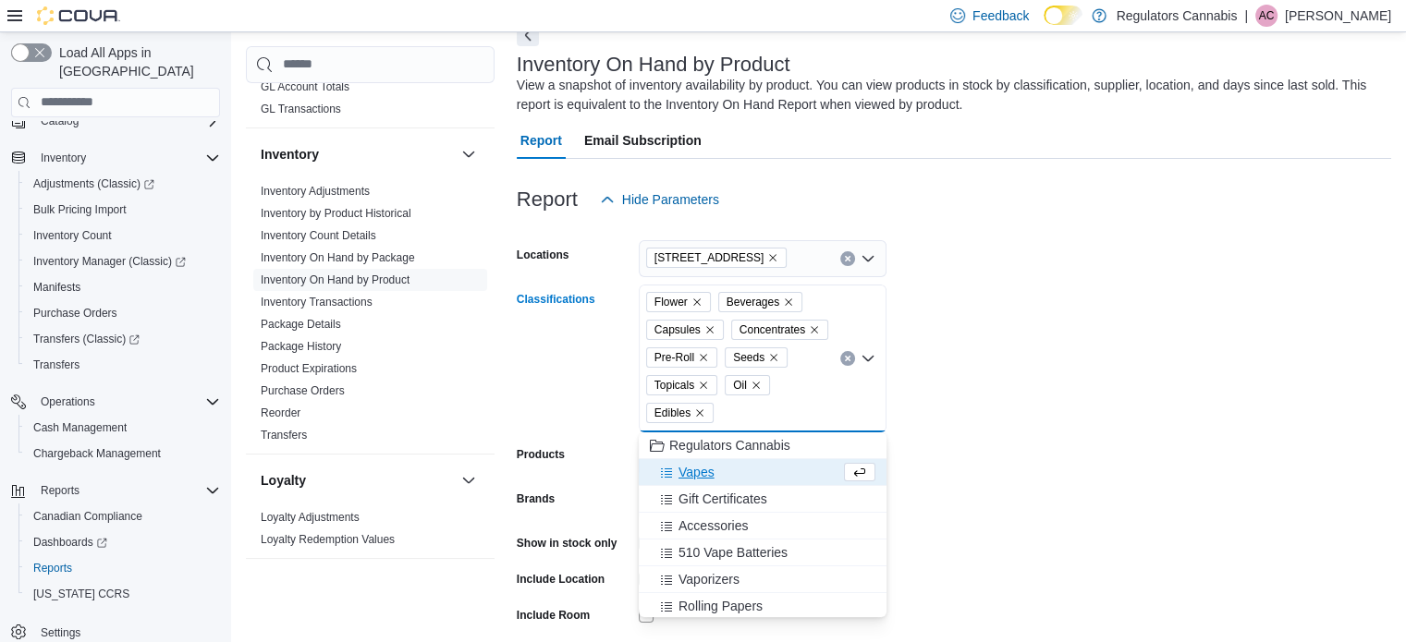
click at [684, 464] on span "Vapes" at bounding box center [696, 472] width 36 height 18
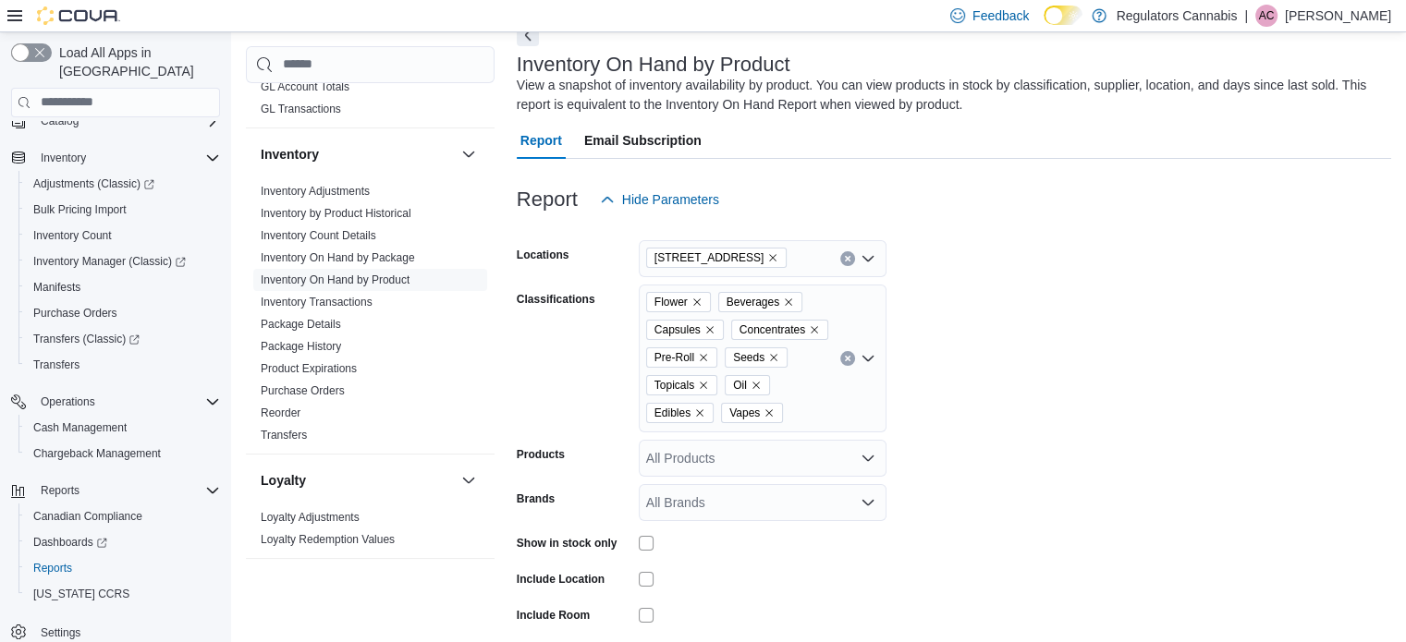
click at [1183, 457] on form "Locations [STREET_ADDRESS] Classifications Flower Beverages Capsules Concentrat…" at bounding box center [954, 467] width 874 height 499
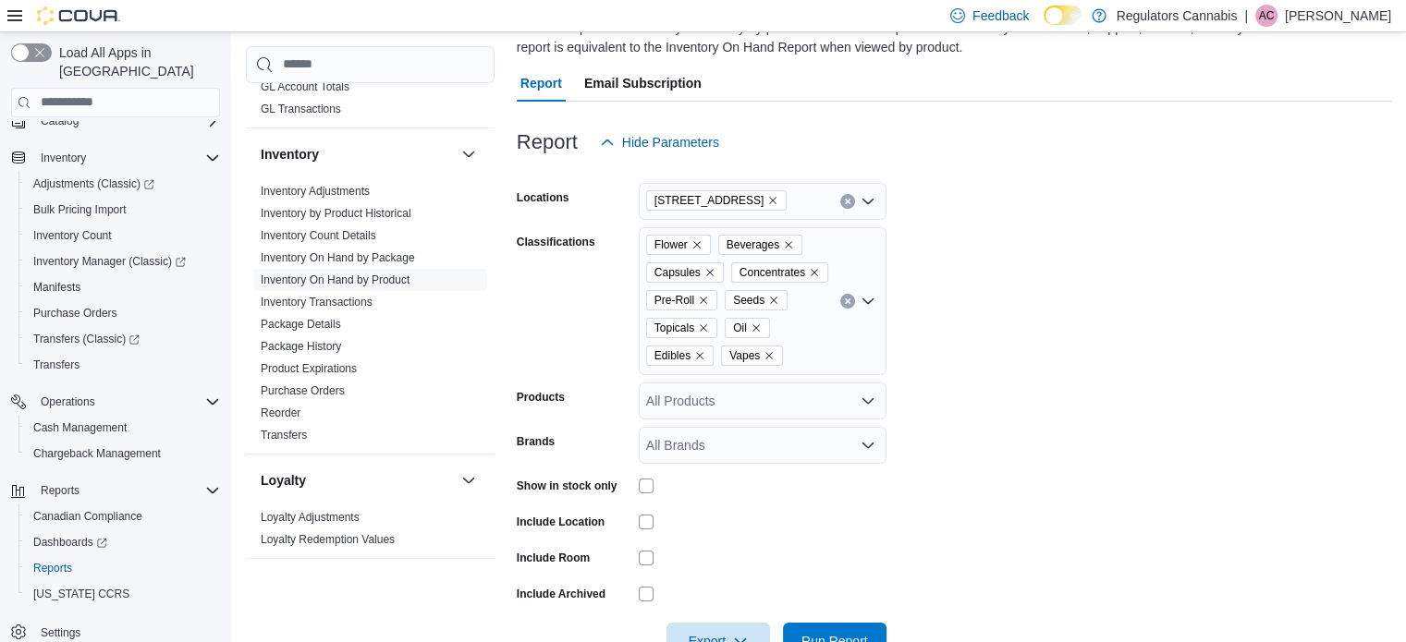
scroll to position [209, 0]
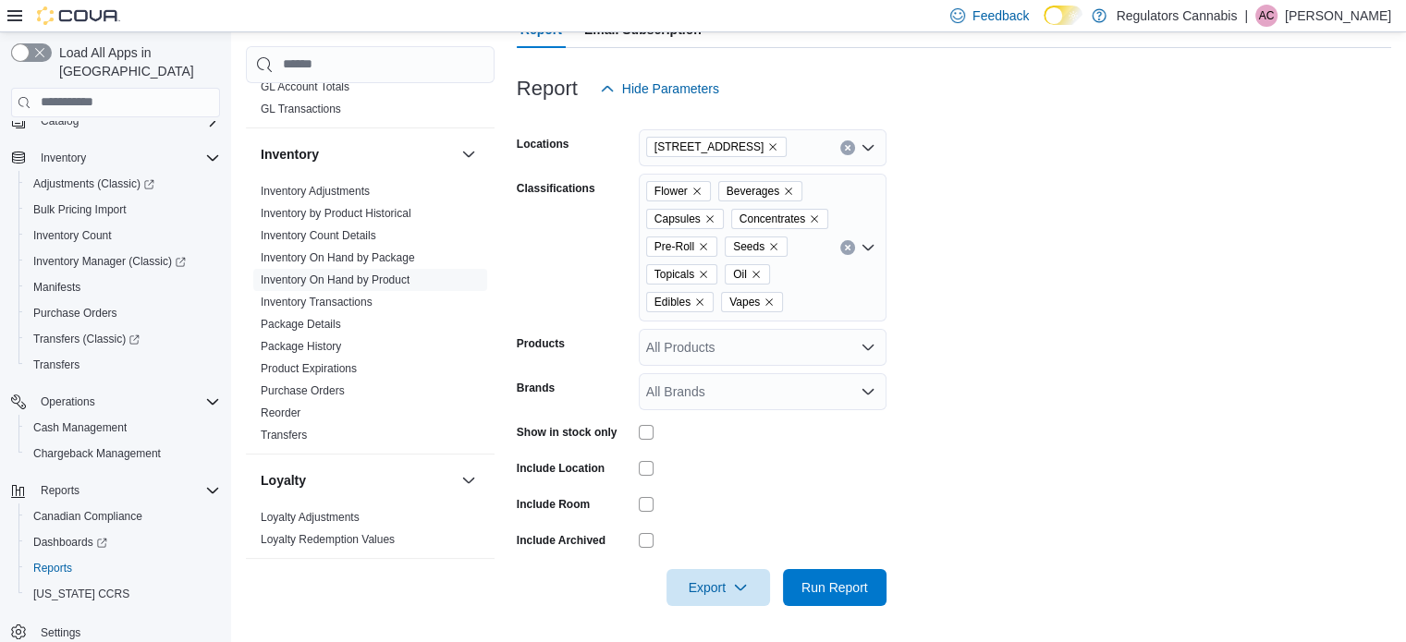
click at [896, 559] on div at bounding box center [954, 561] width 874 height 15
click at [861, 594] on span "Run Report" at bounding box center [834, 588] width 67 height 18
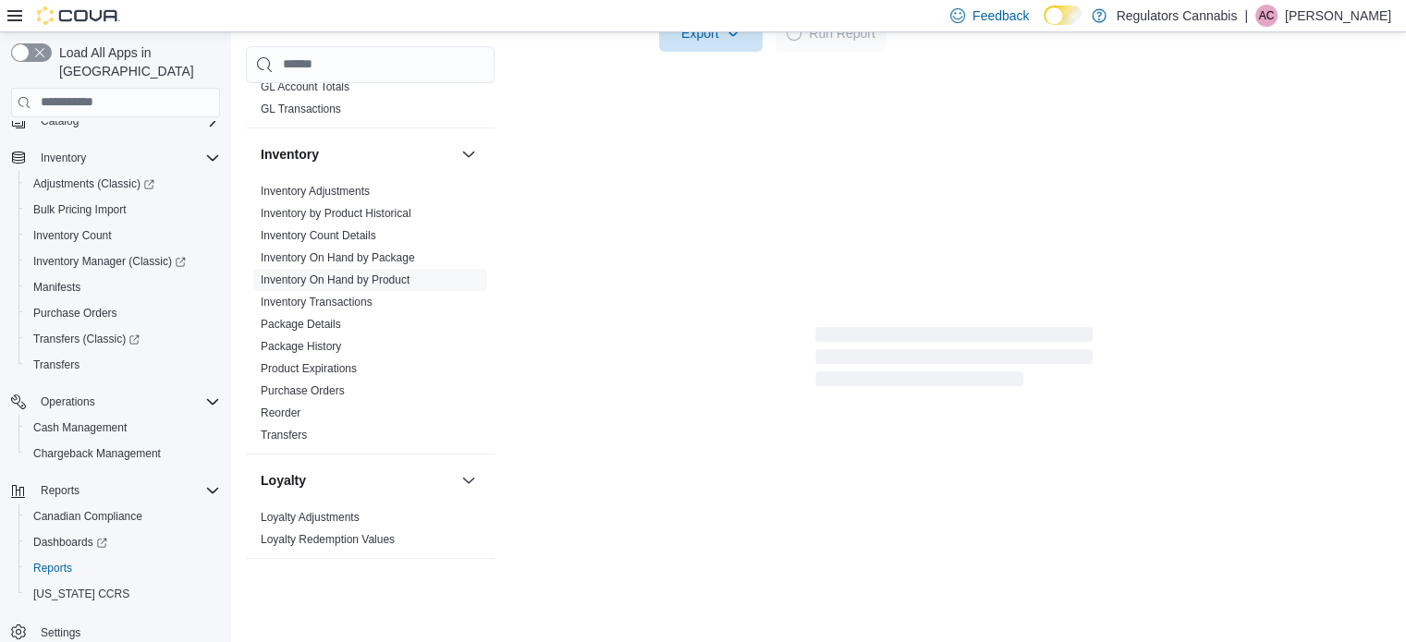
scroll to position [579, 0]
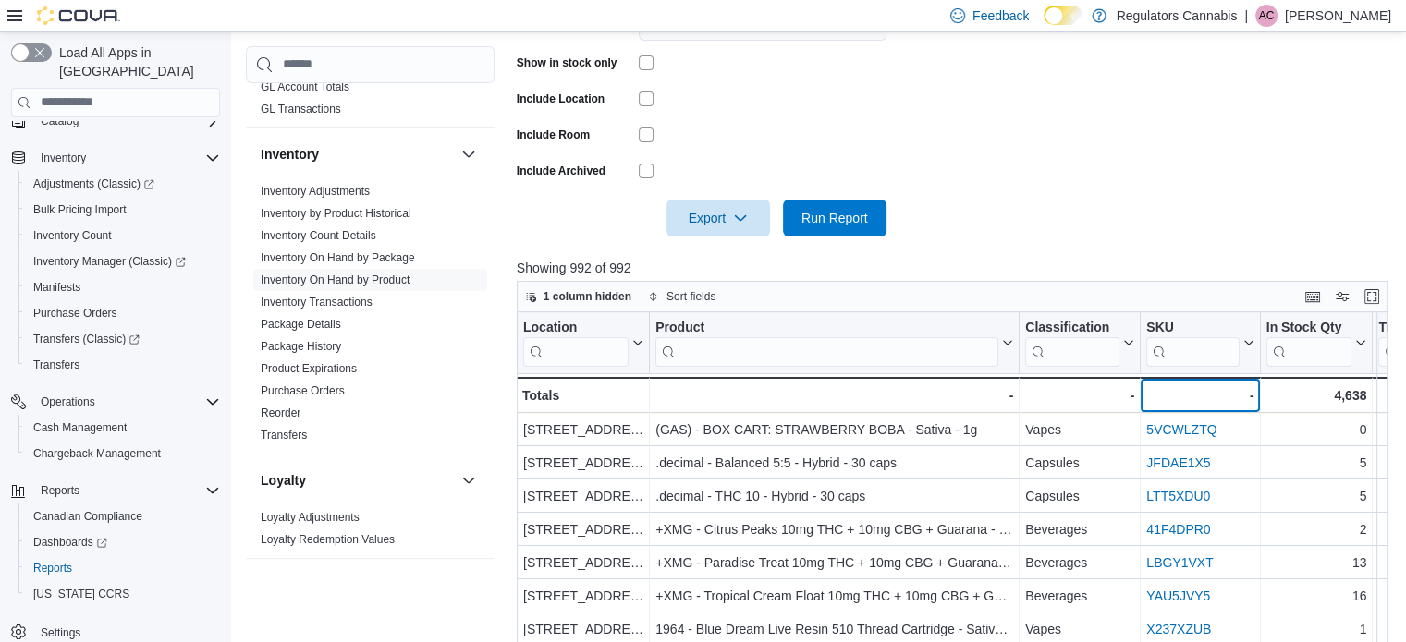
click at [1228, 394] on div "-" at bounding box center [1199, 395] width 107 height 22
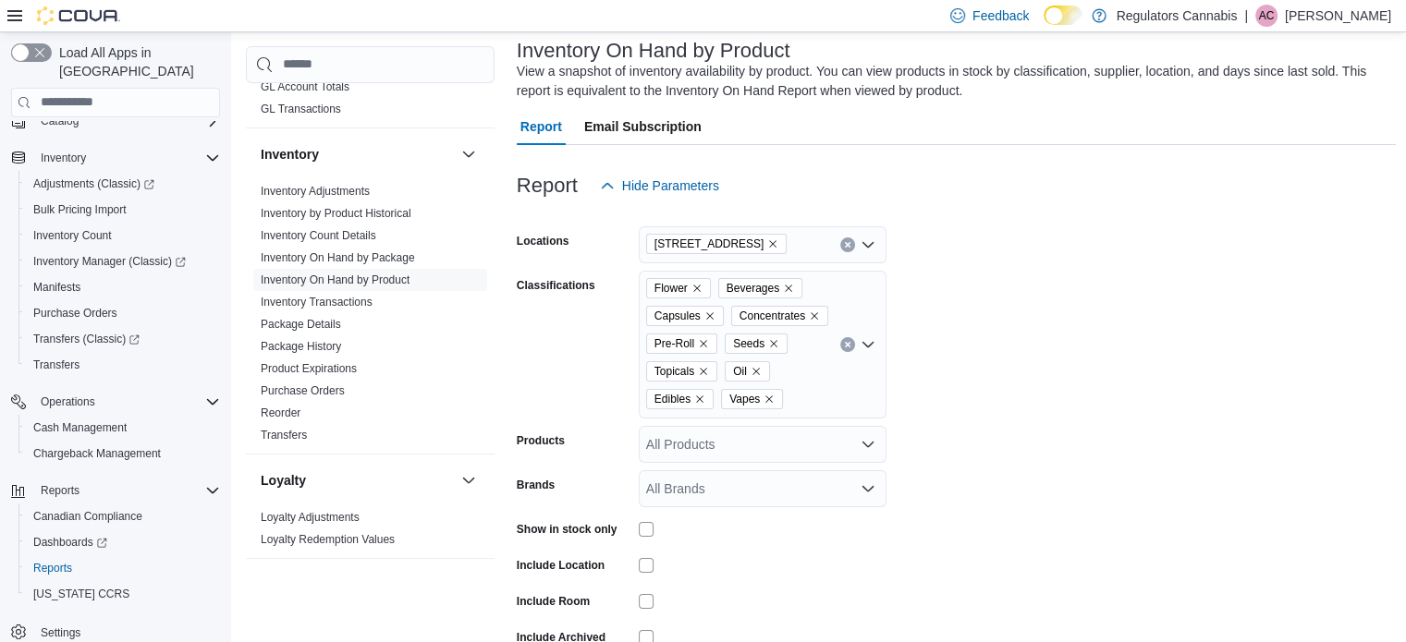
scroll to position [24, 0]
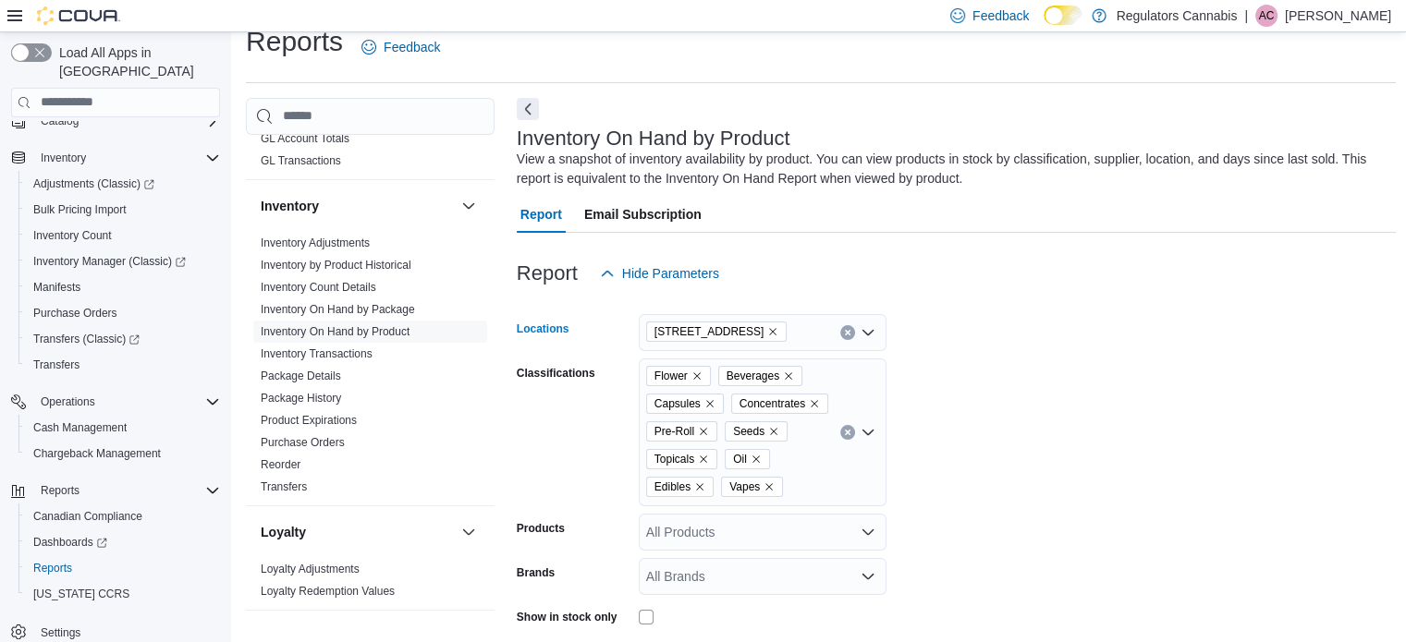
click at [770, 331] on icon "Remove 650 Division Rd from selection in this group" at bounding box center [773, 331] width 7 height 7
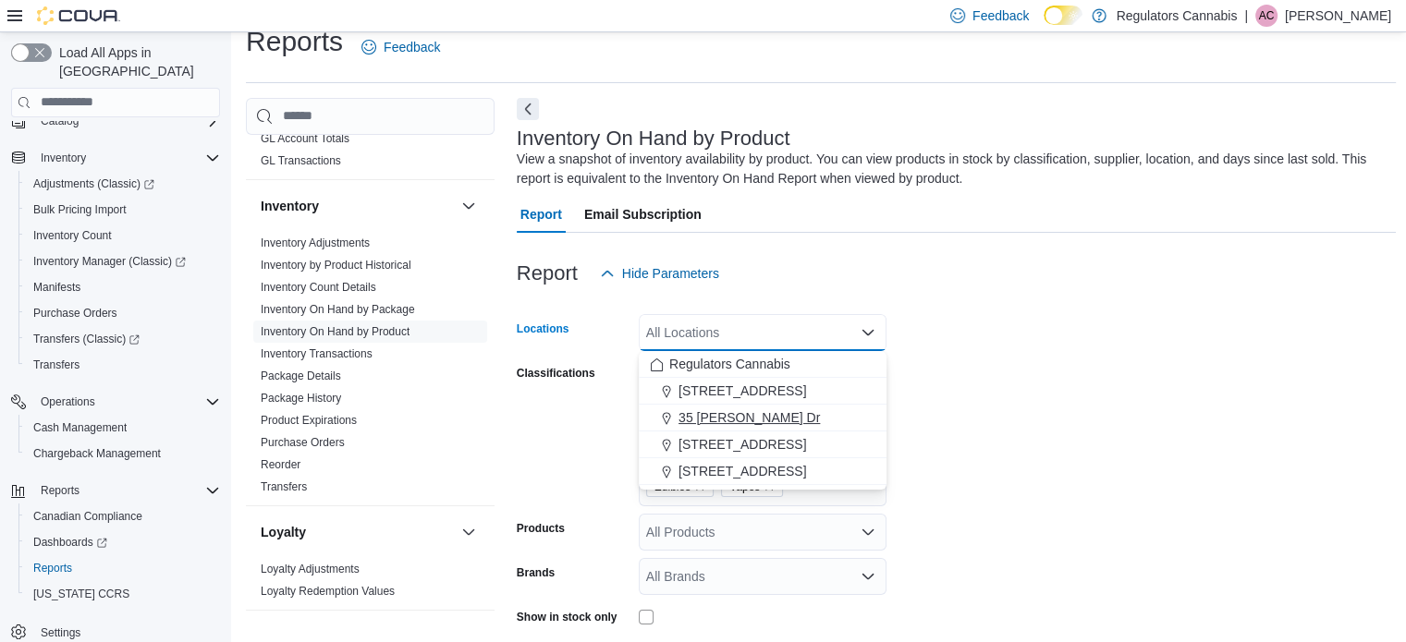
click at [728, 420] on span "35 [PERSON_NAME] Dr" at bounding box center [748, 417] width 141 height 18
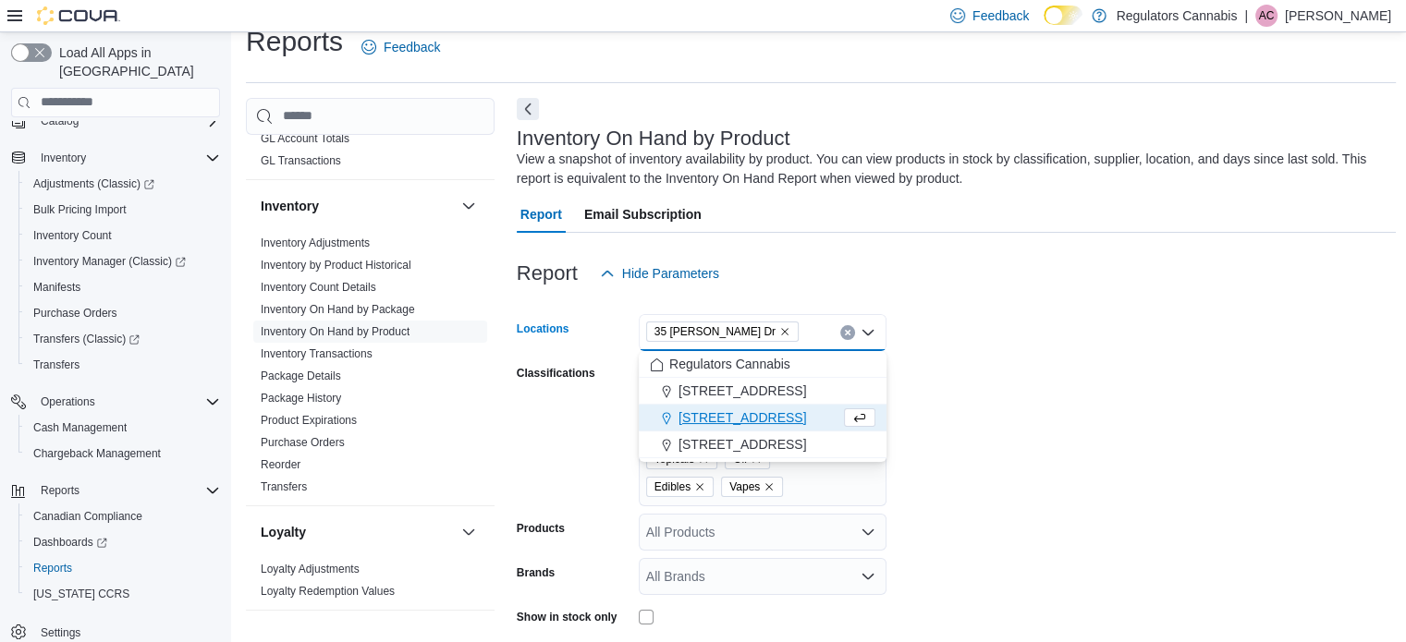
click at [1080, 408] on form "Locations [STREET_ADDRESS][PERSON_NAME] Selected. 35 [PERSON_NAME] Dr. Press Ba…" at bounding box center [957, 541] width 880 height 499
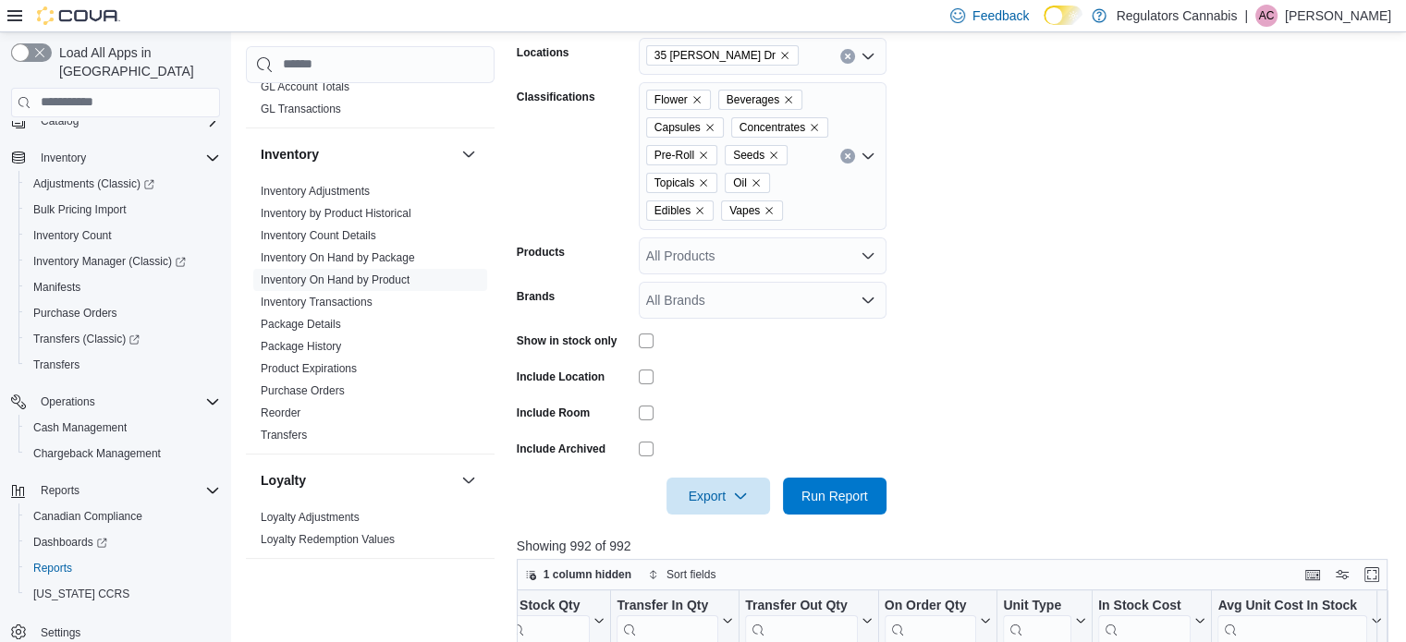
scroll to position [301, 0]
click at [849, 489] on span "Run Report" at bounding box center [834, 494] width 67 height 18
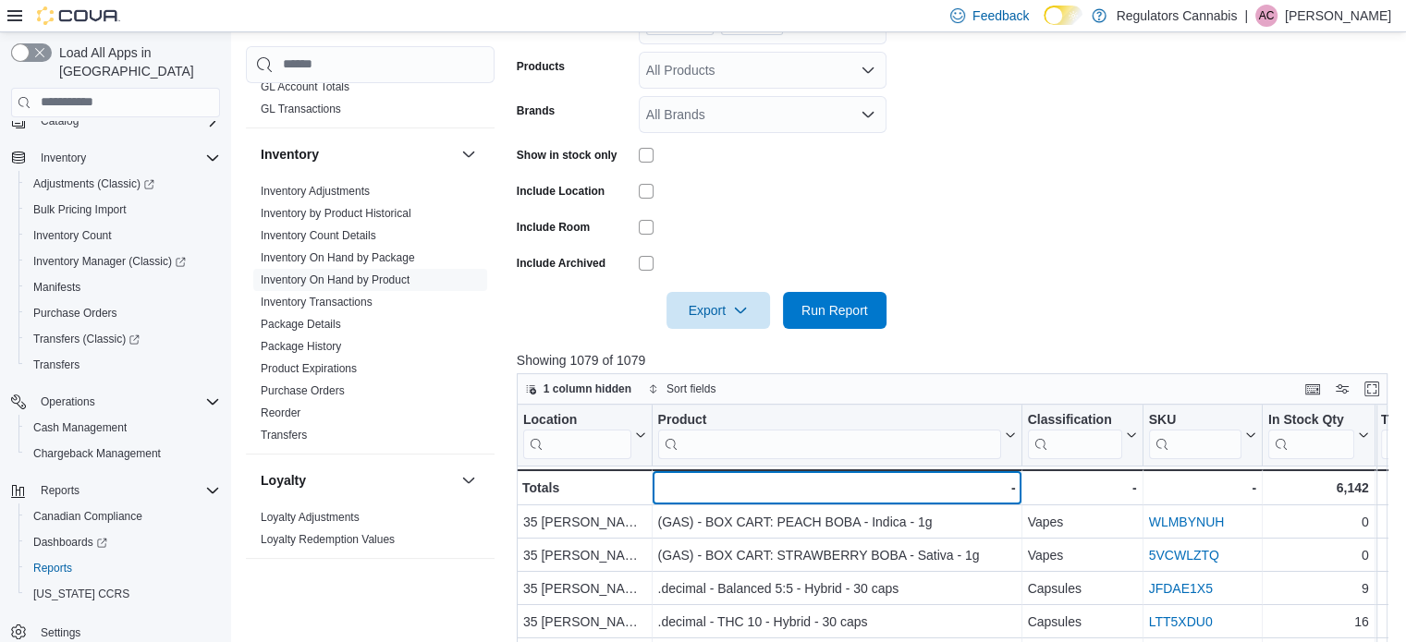
click at [965, 489] on div "-" at bounding box center [836, 488] width 358 height 22
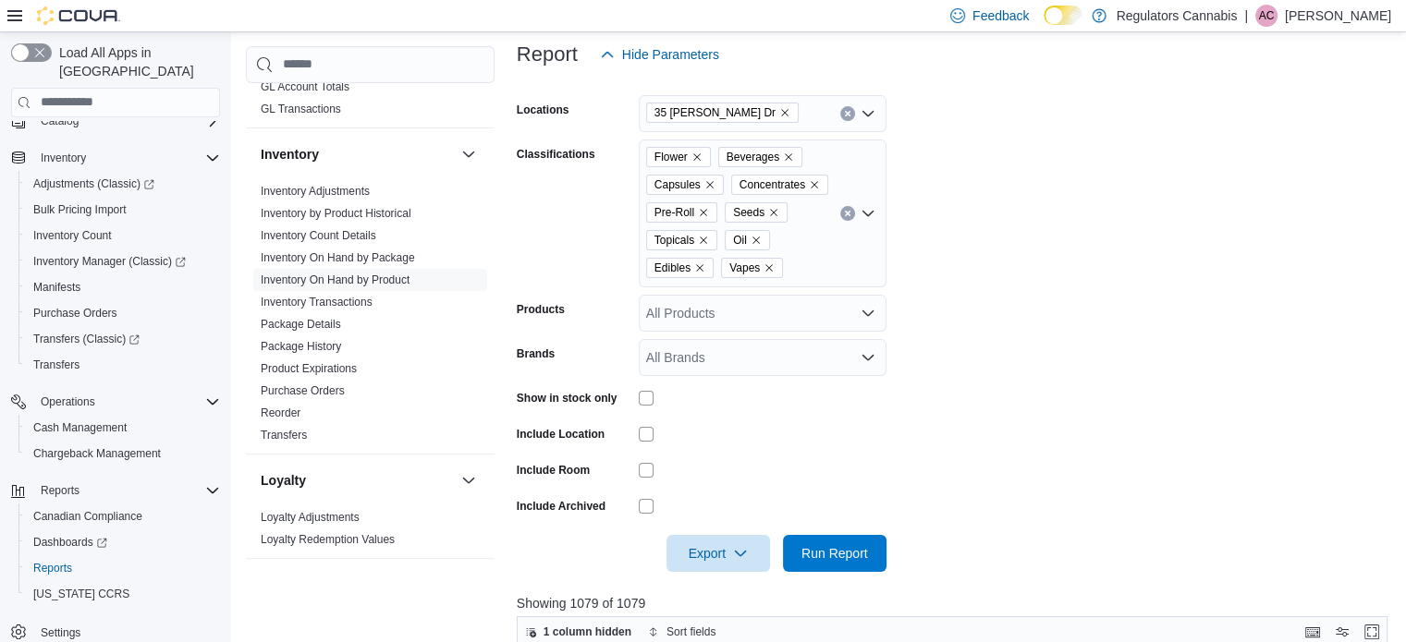
scroll to position [0, 0]
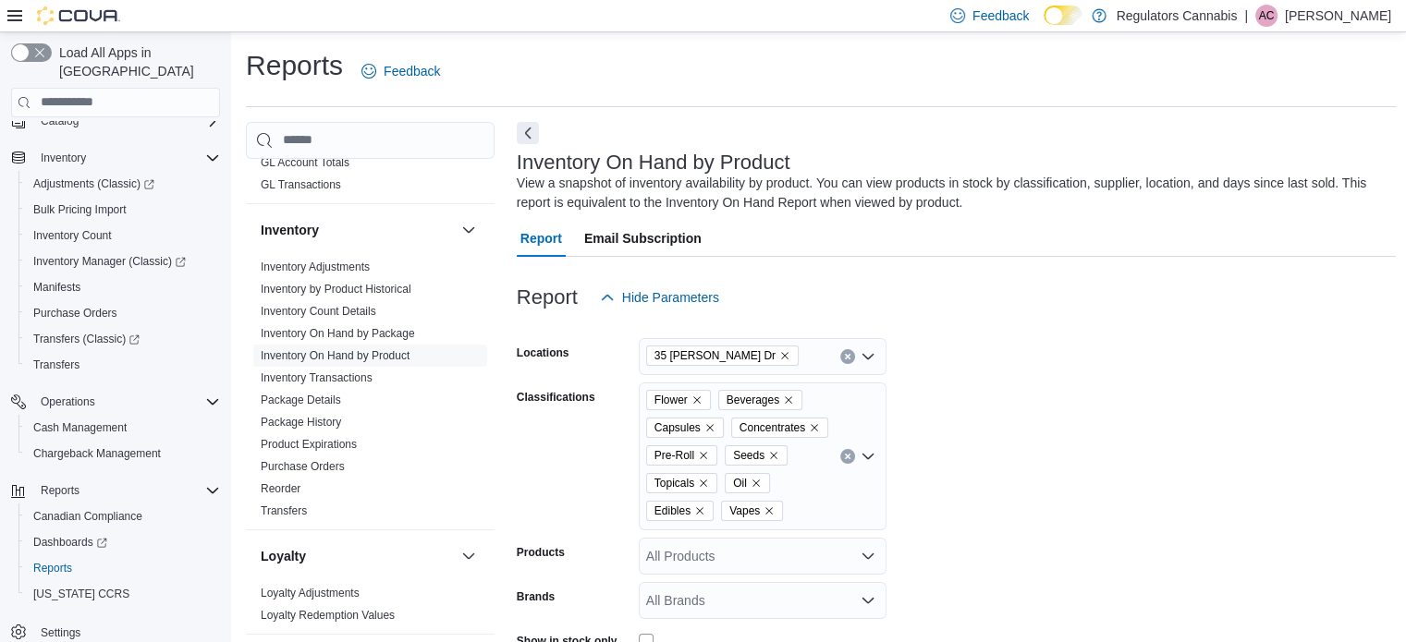
click at [779, 353] on icon "Remove 35 Amy Croft Dr from selection in this group" at bounding box center [784, 355] width 11 height 11
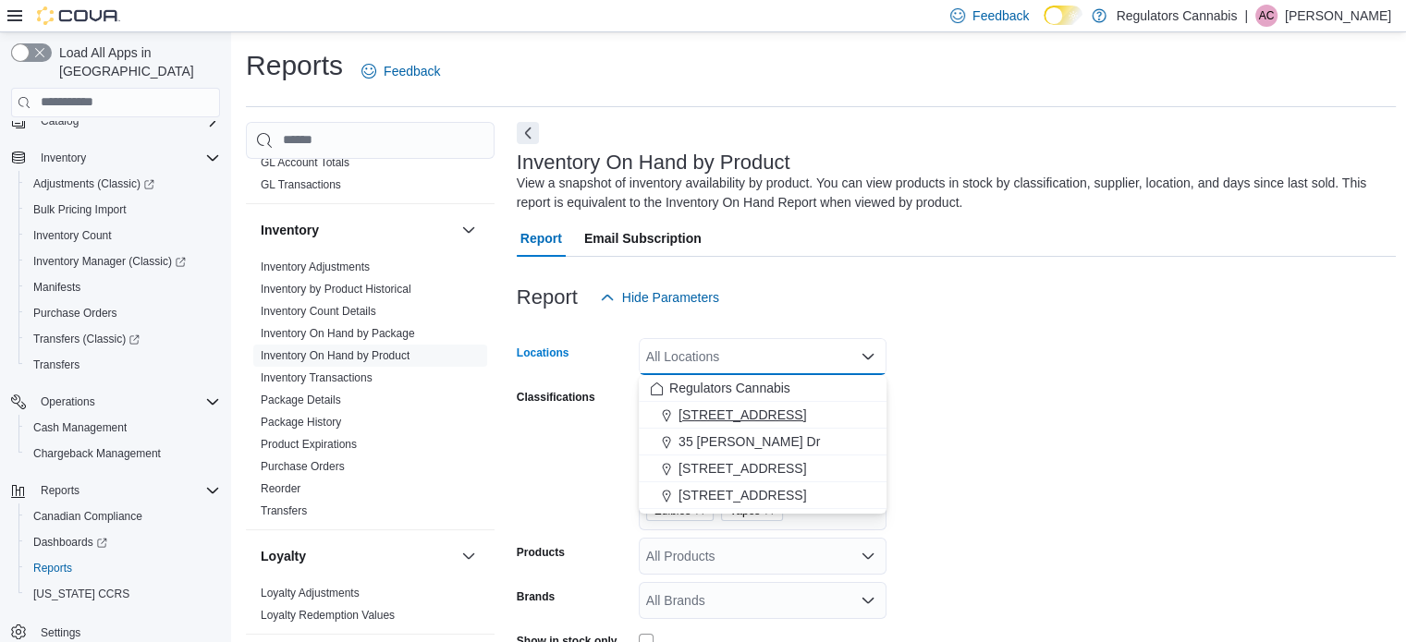
click at [742, 404] on button "[STREET_ADDRESS]" at bounding box center [763, 415] width 248 height 27
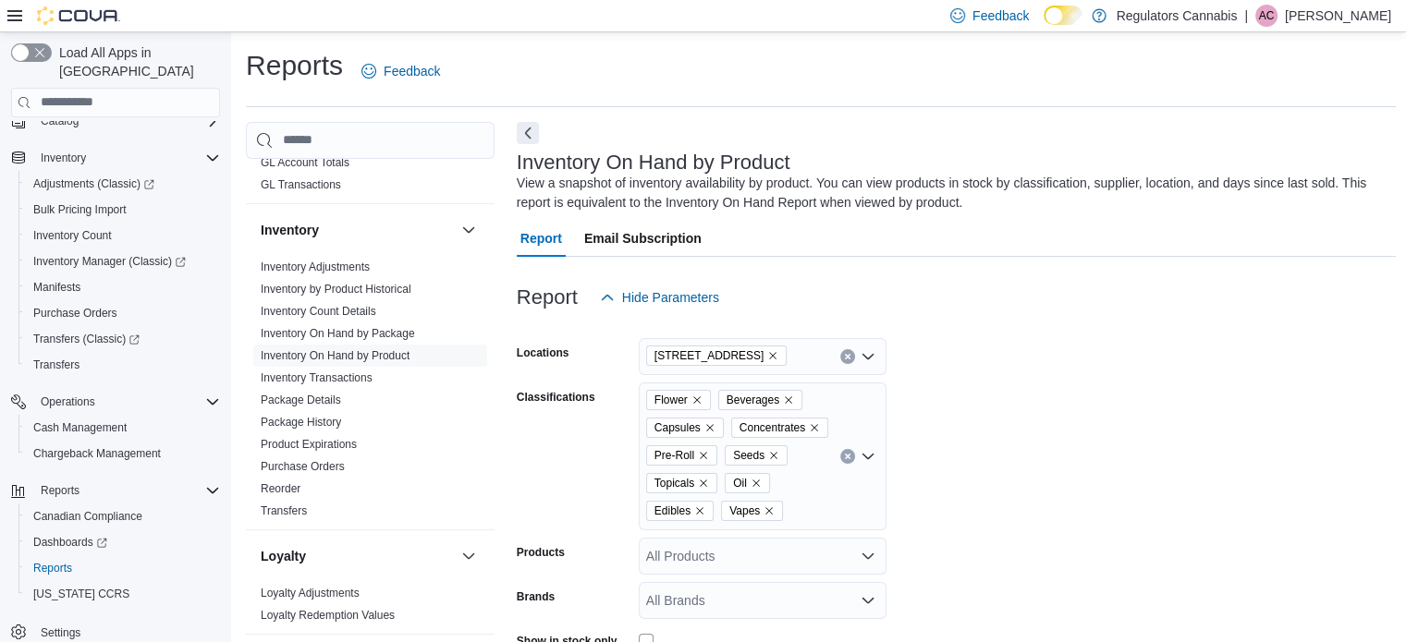
click at [1087, 384] on form "Locations [STREET_ADDRESS] Classifications Flower Beverages Capsules Concentrat…" at bounding box center [957, 565] width 880 height 499
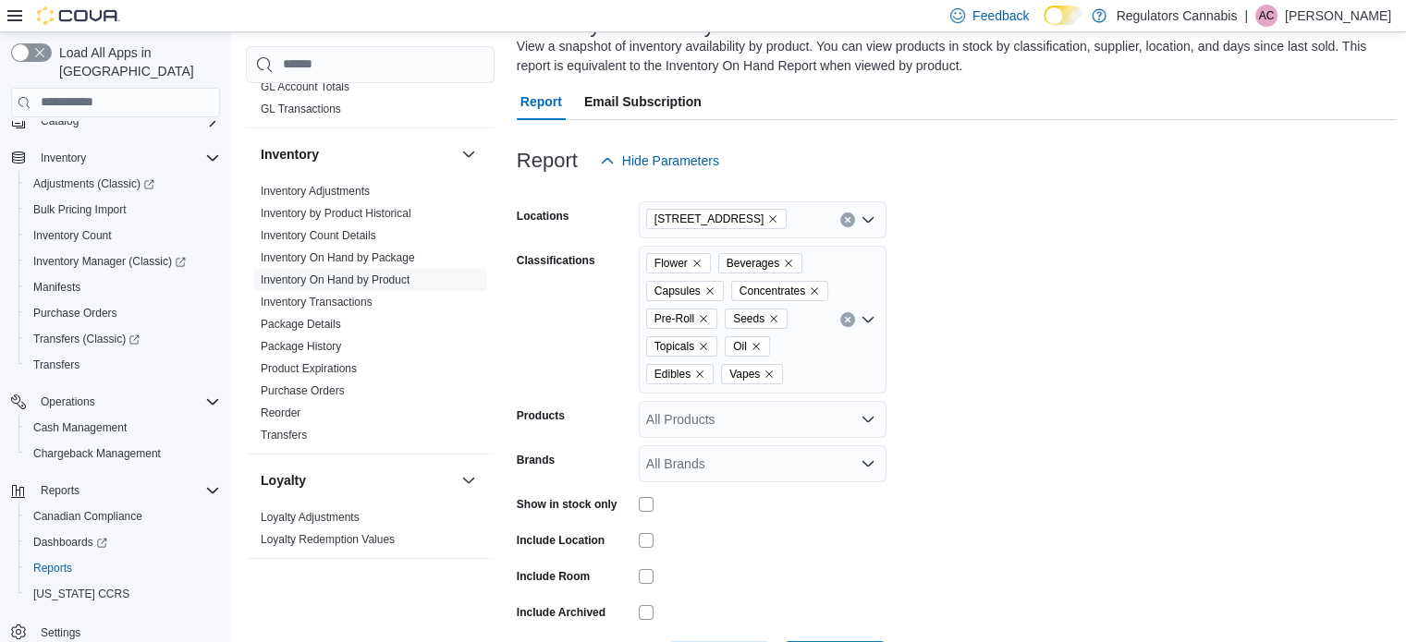
scroll to position [277, 0]
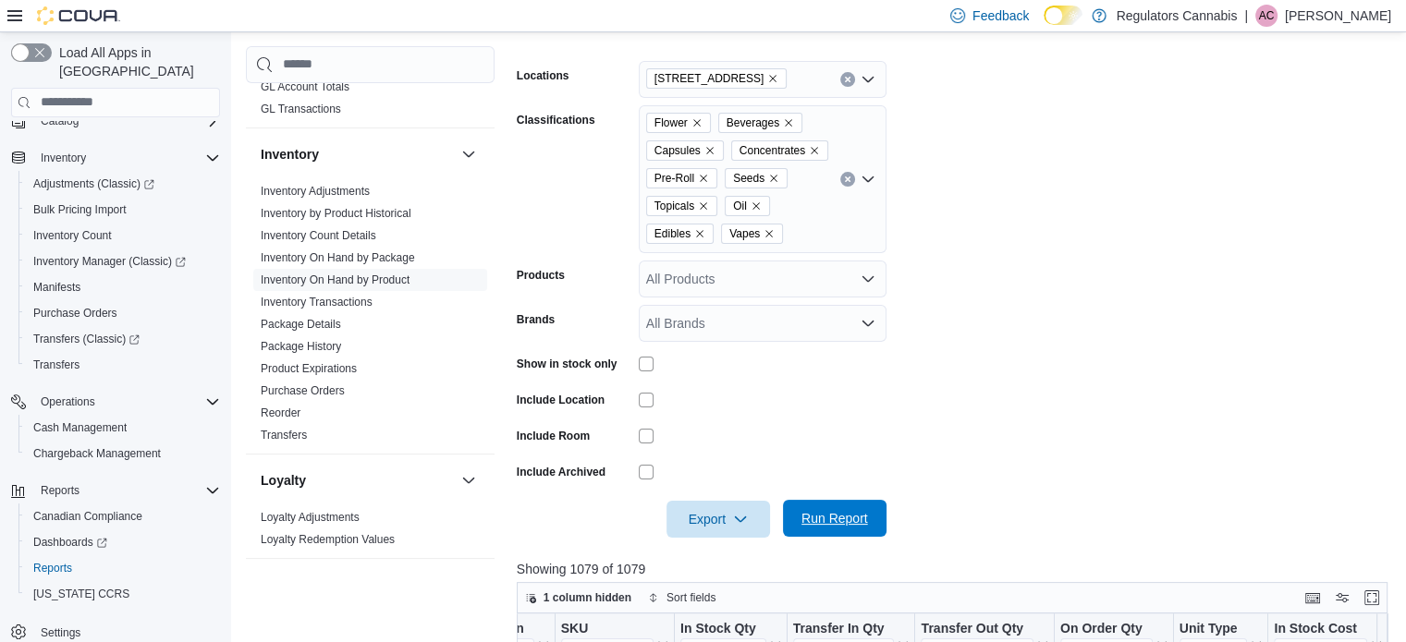
click at [853, 508] on span "Run Report" at bounding box center [834, 518] width 81 height 37
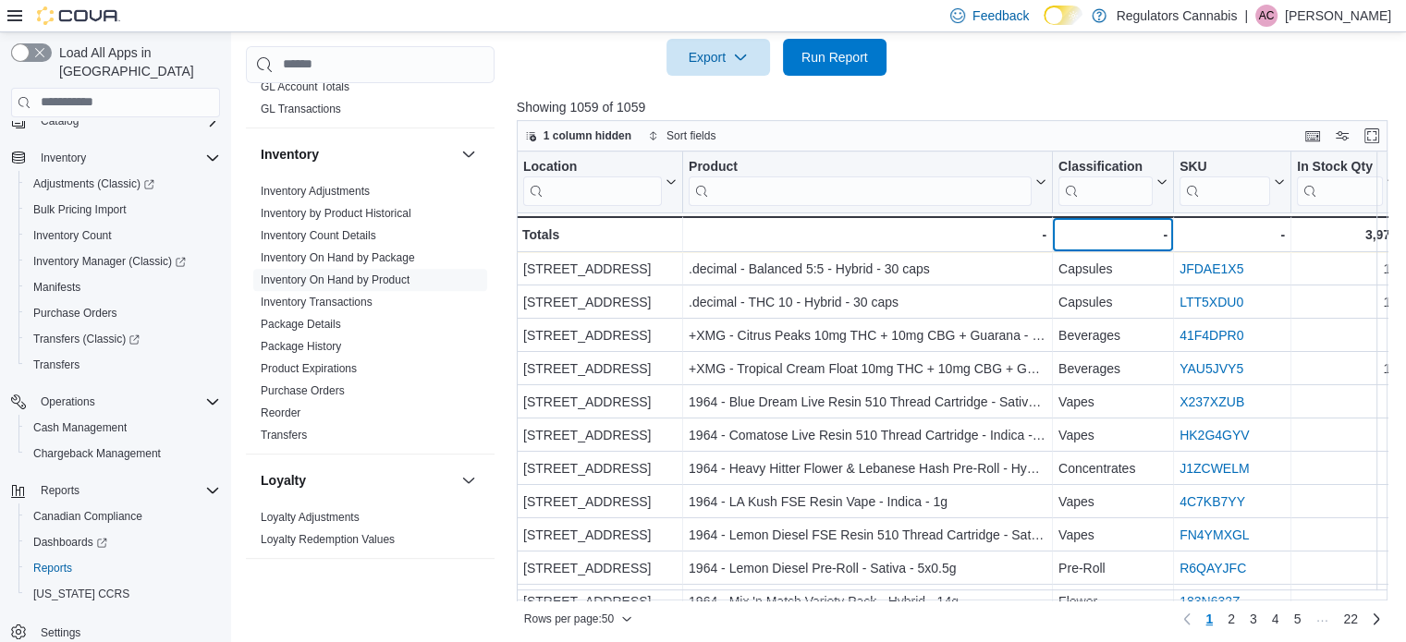
click at [1107, 236] on div "-" at bounding box center [1112, 235] width 109 height 22
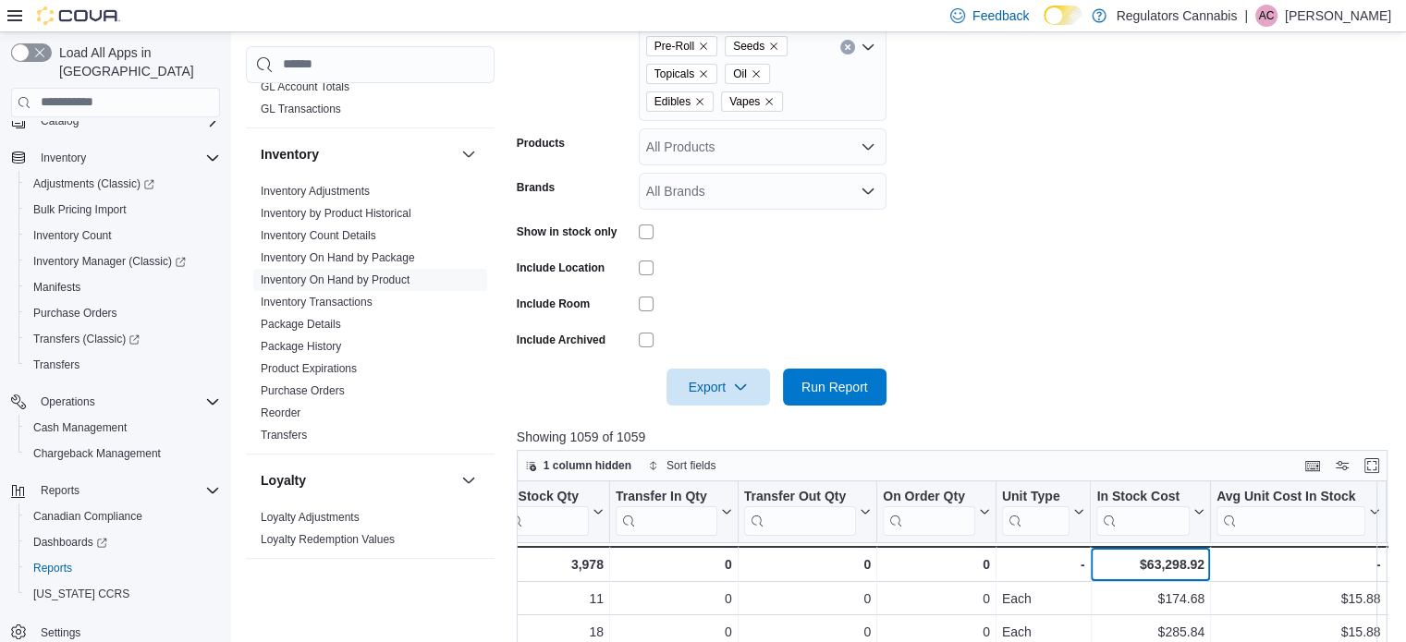
scroll to position [185, 0]
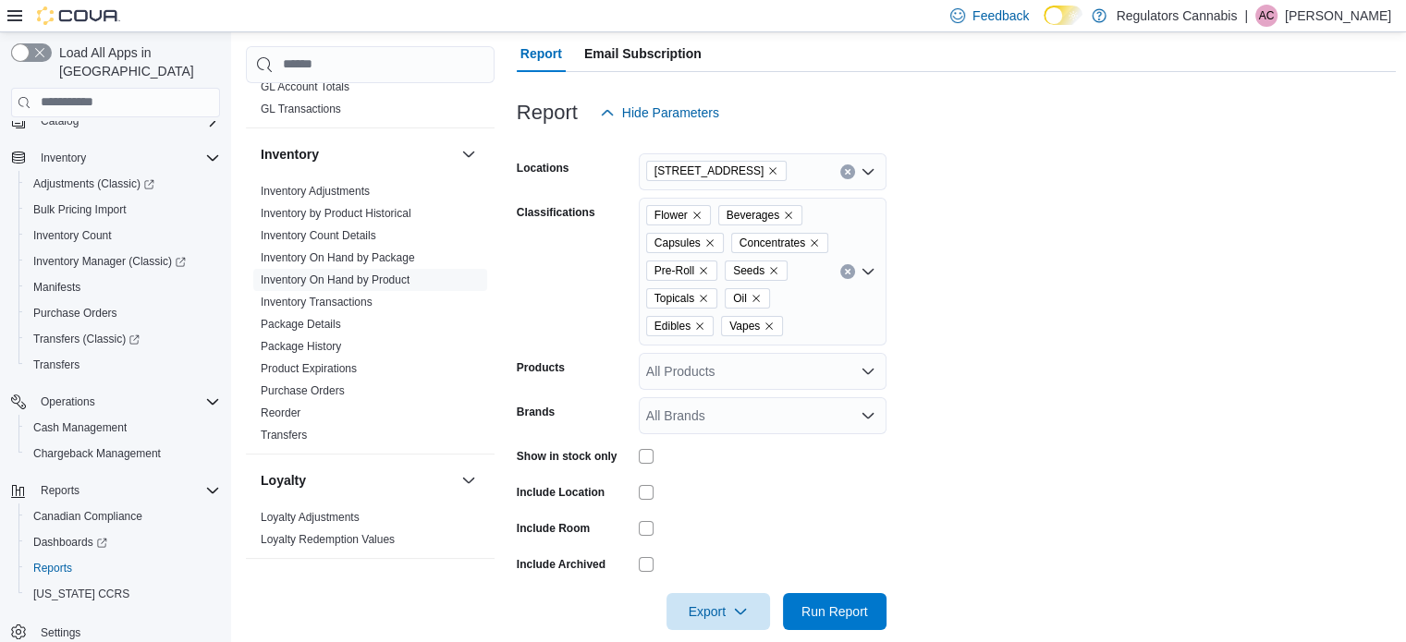
click at [769, 169] on icon "Remove 3099 Forest Glade Dr from selection in this group" at bounding box center [772, 170] width 11 height 11
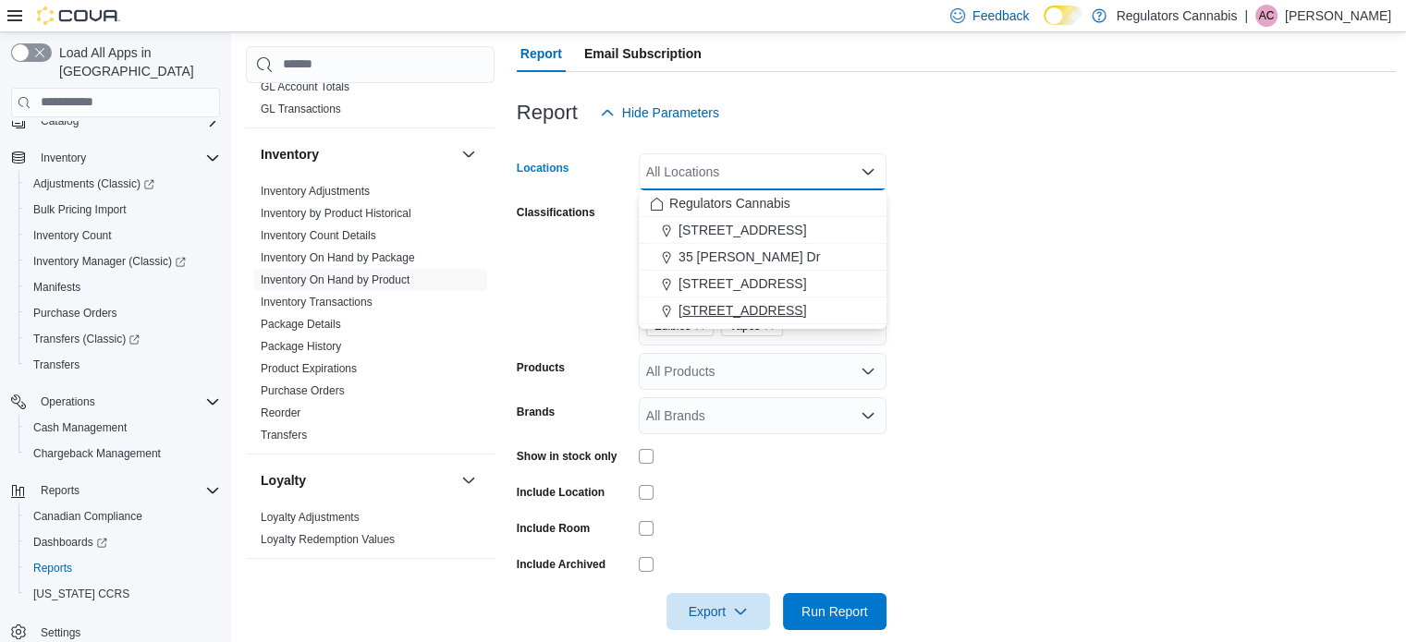
click at [741, 310] on span "[STREET_ADDRESS]" at bounding box center [742, 310] width 128 height 18
click at [1204, 360] on form "Locations [STREET_ADDRESS] Selected. [STREET_ADDRESS] Press Backspace to delete…" at bounding box center [957, 380] width 880 height 499
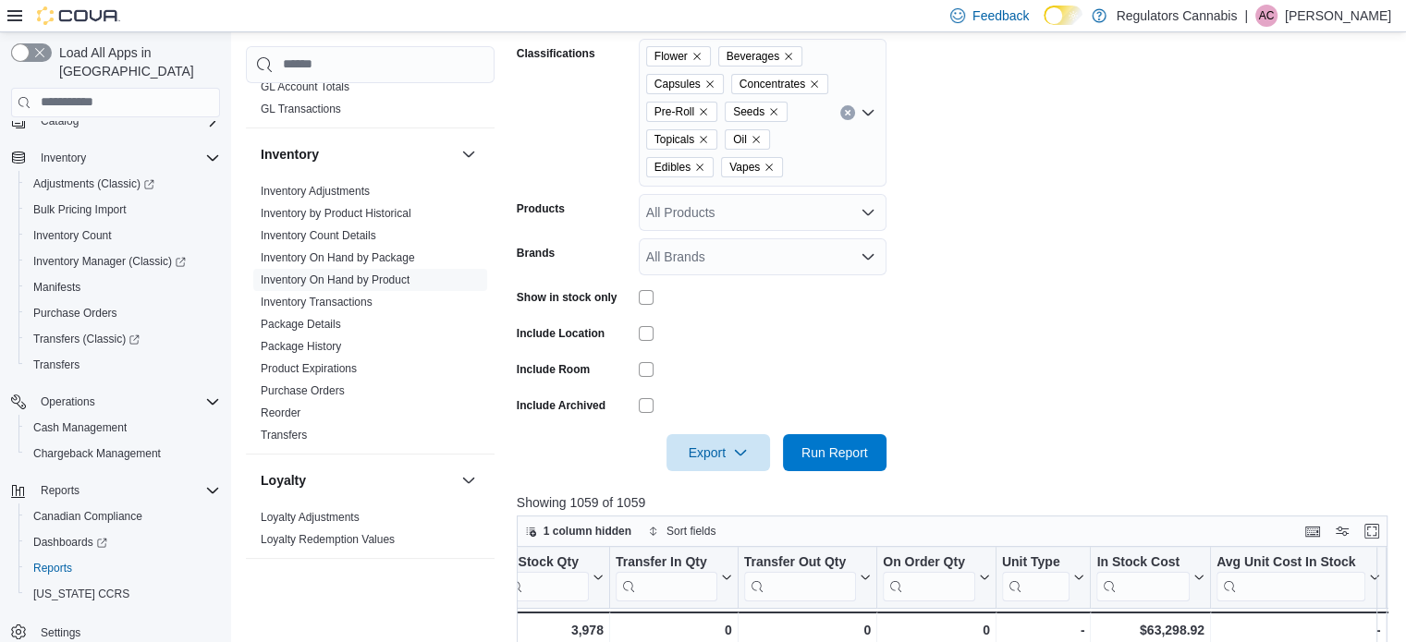
scroll to position [462, 0]
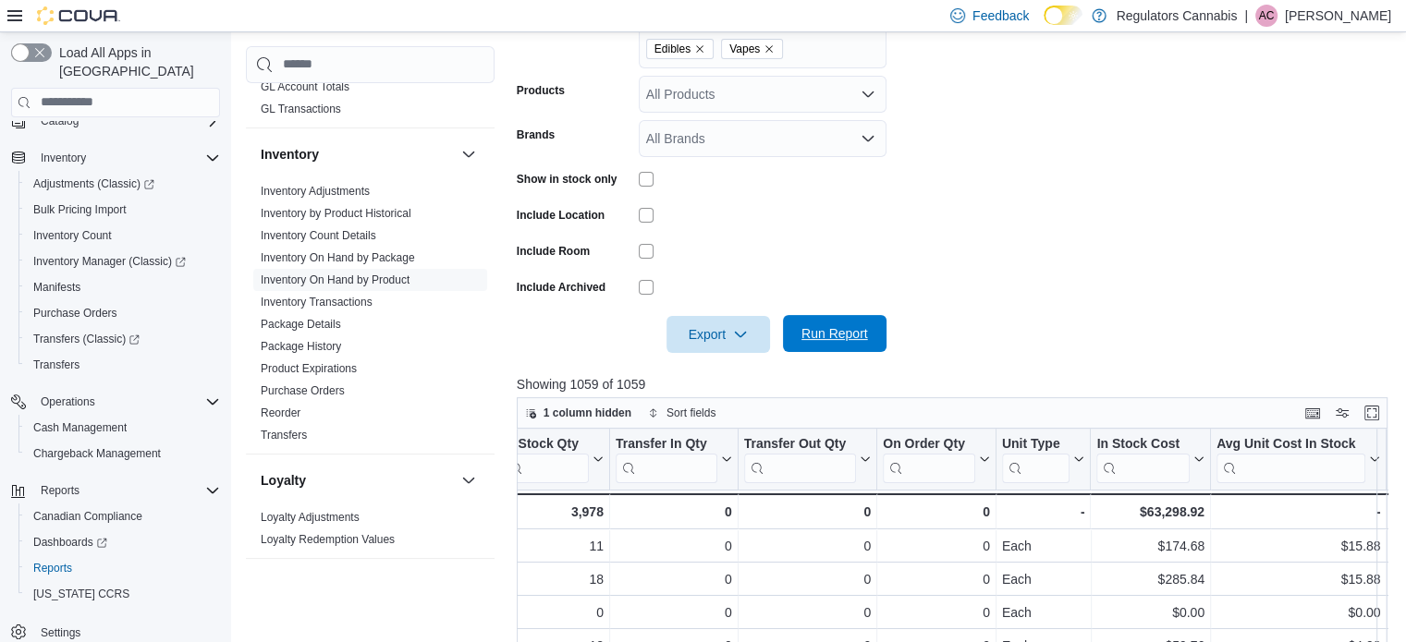
click at [876, 328] on button "Run Report" at bounding box center [835, 333] width 104 height 37
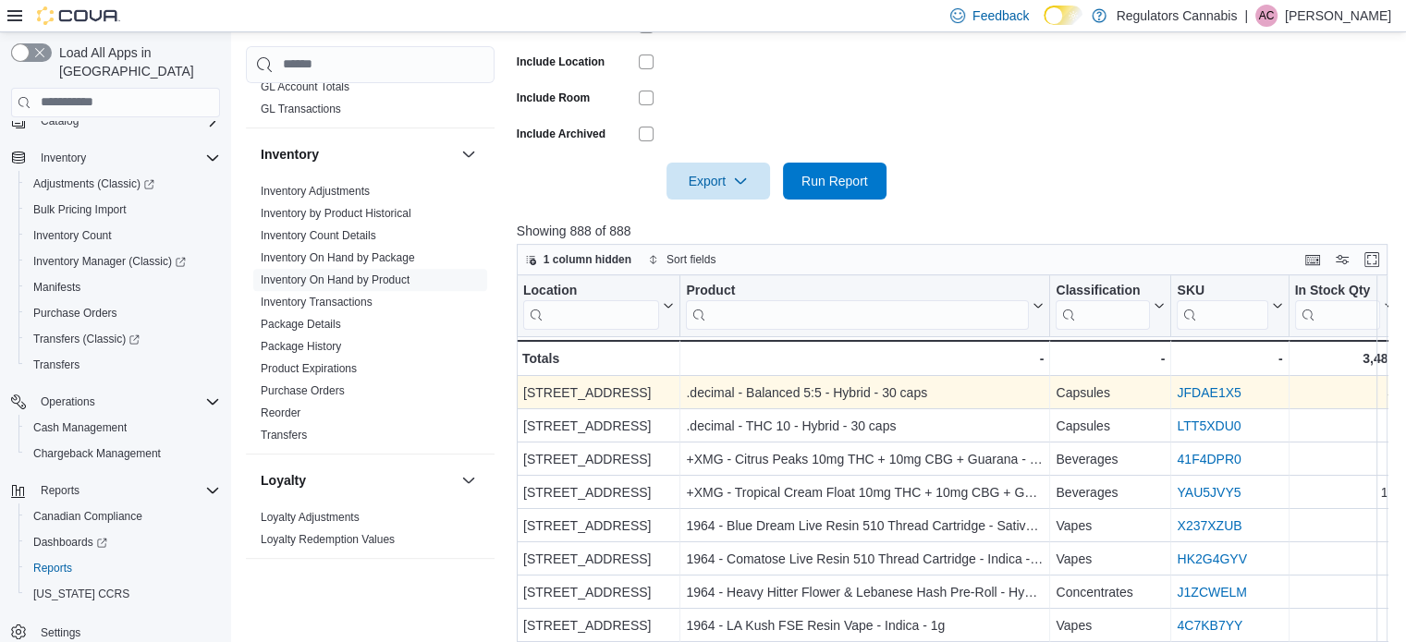
scroll to position [597, 0]
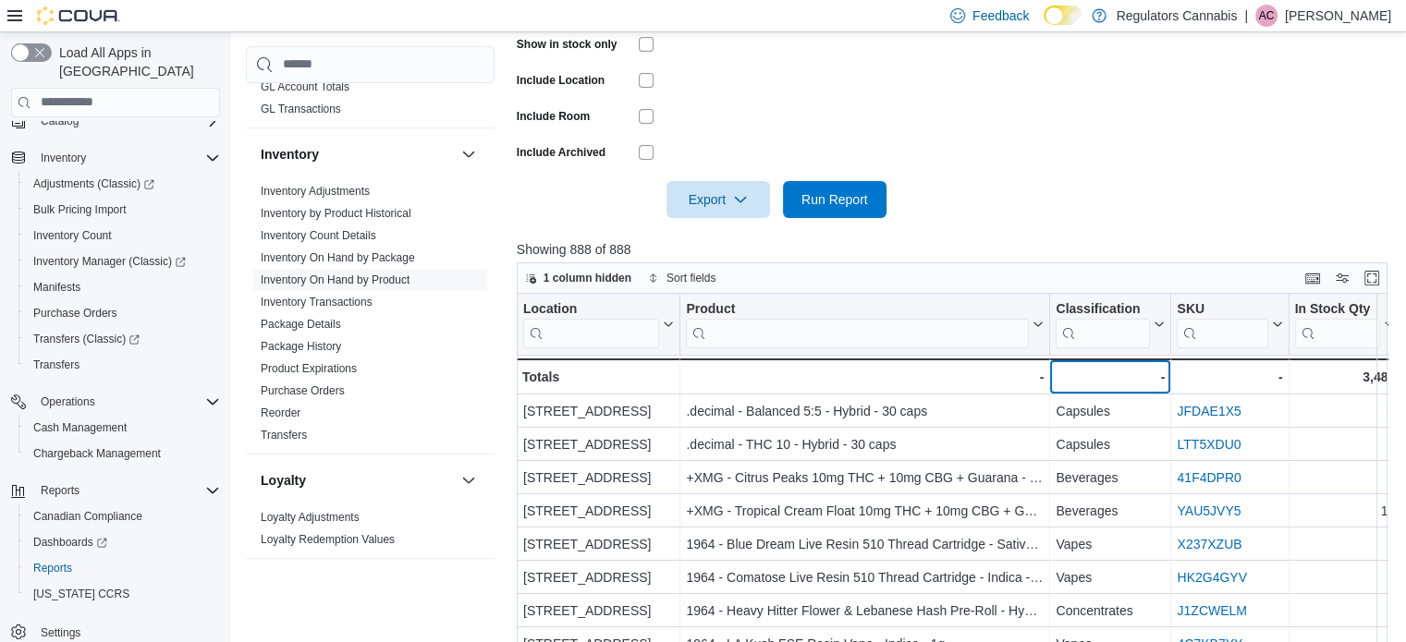
click at [1100, 369] on div "-" at bounding box center [1109, 377] width 109 height 22
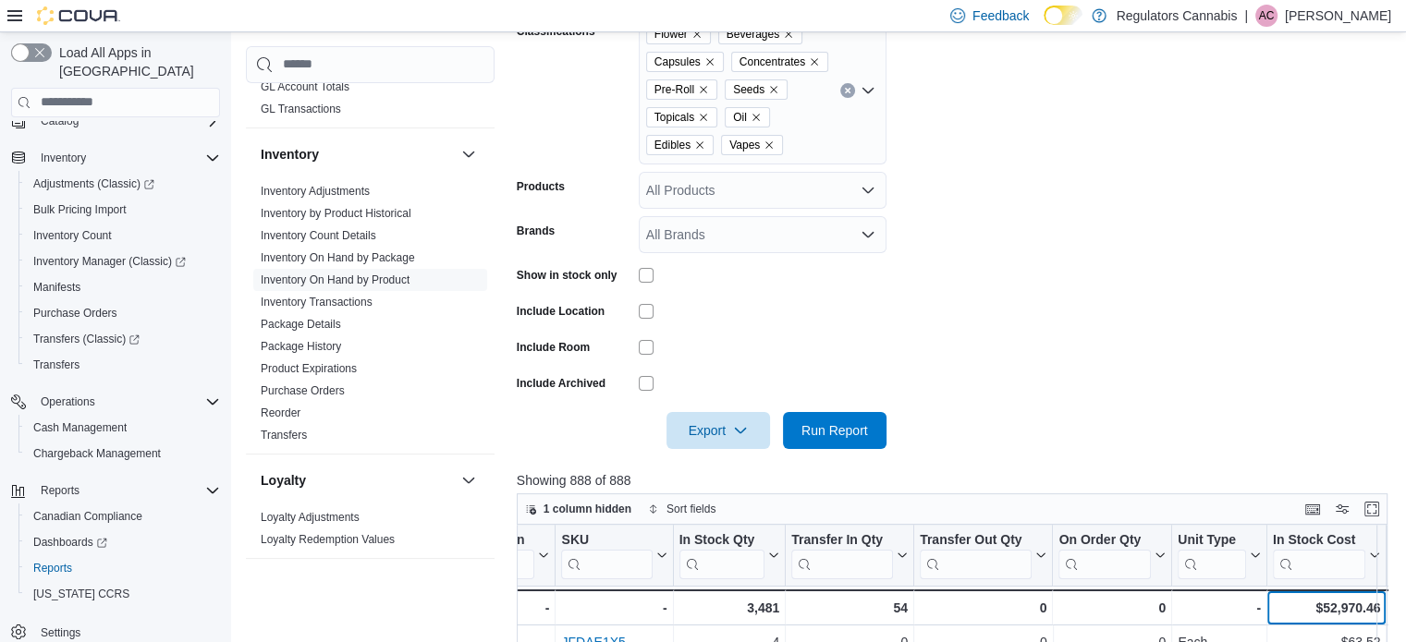
scroll to position [370, 0]
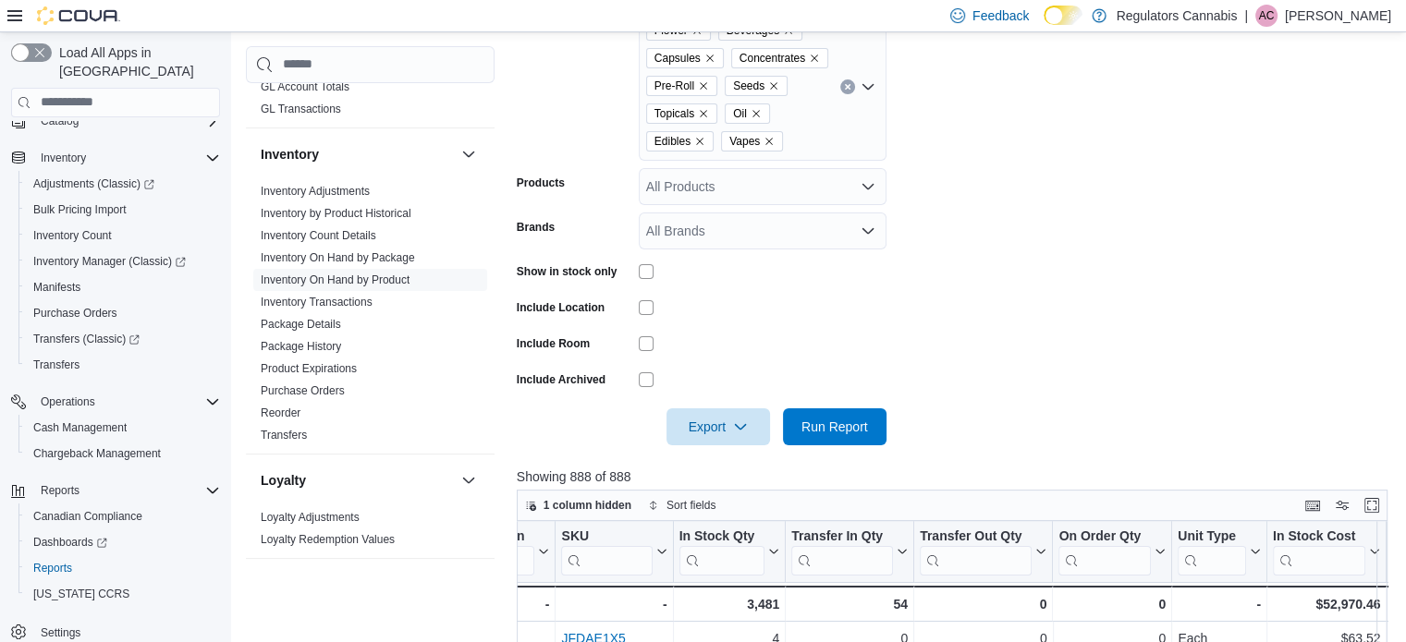
click at [1234, 432] on form "Locations [STREET_ADDRESS] Classifications Flower Beverages Capsules Concentrat…" at bounding box center [957, 195] width 880 height 499
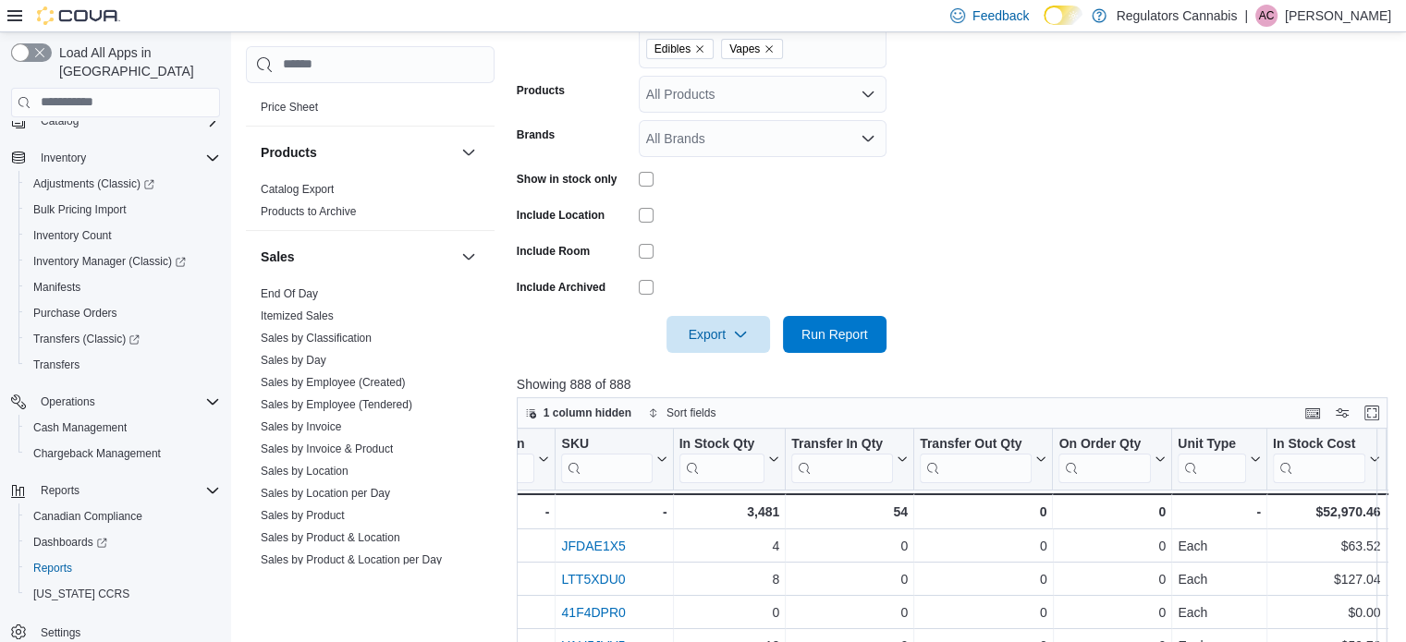
scroll to position [1512, 0]
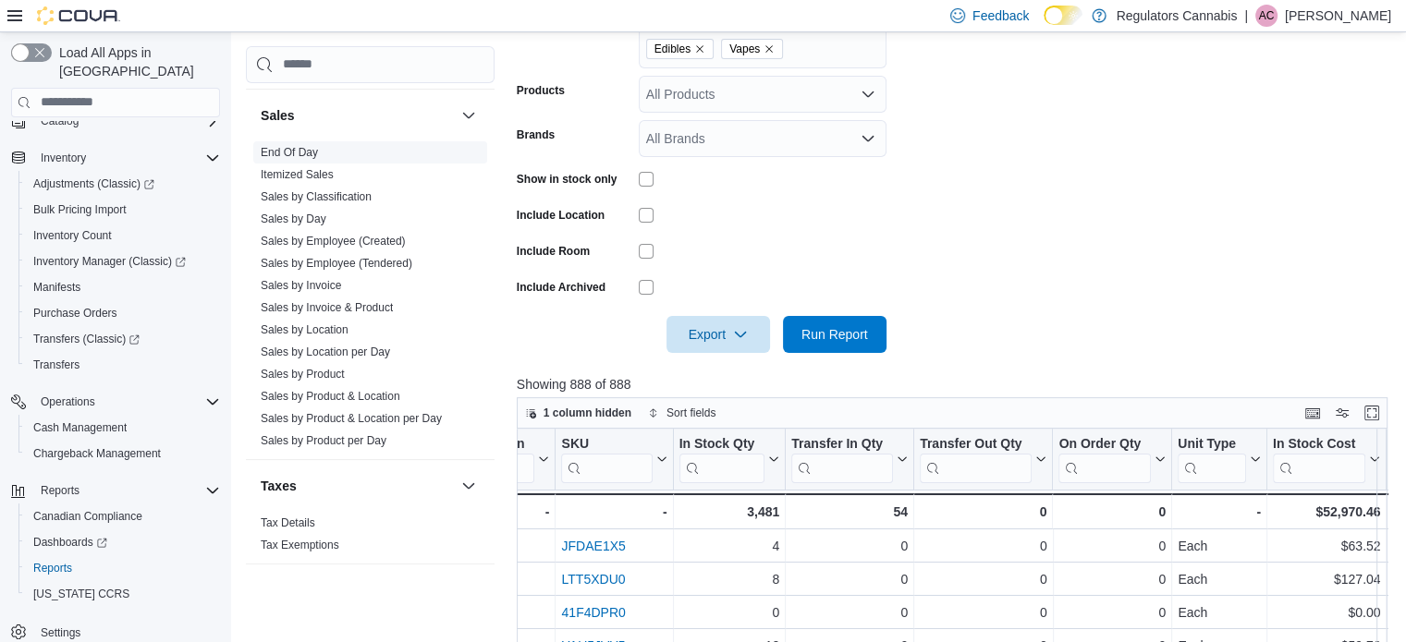
click at [311, 146] on link "End Of Day" at bounding box center [289, 152] width 57 height 13
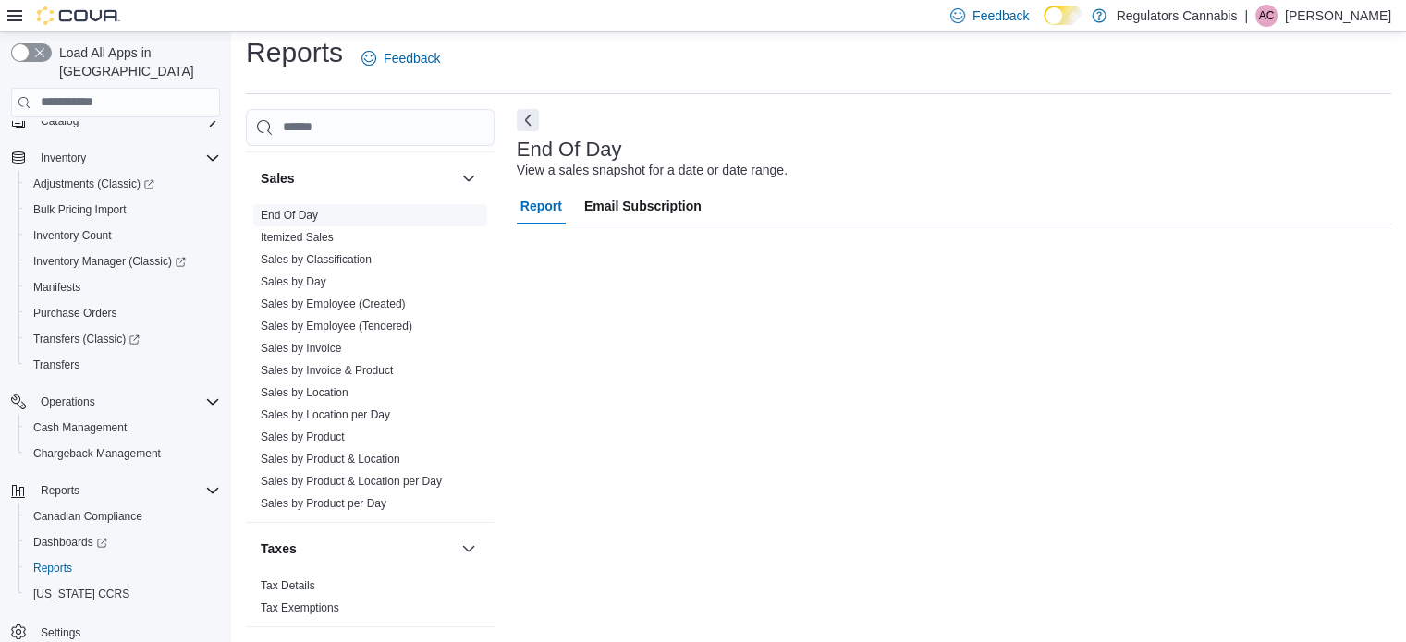
scroll to position [12, 0]
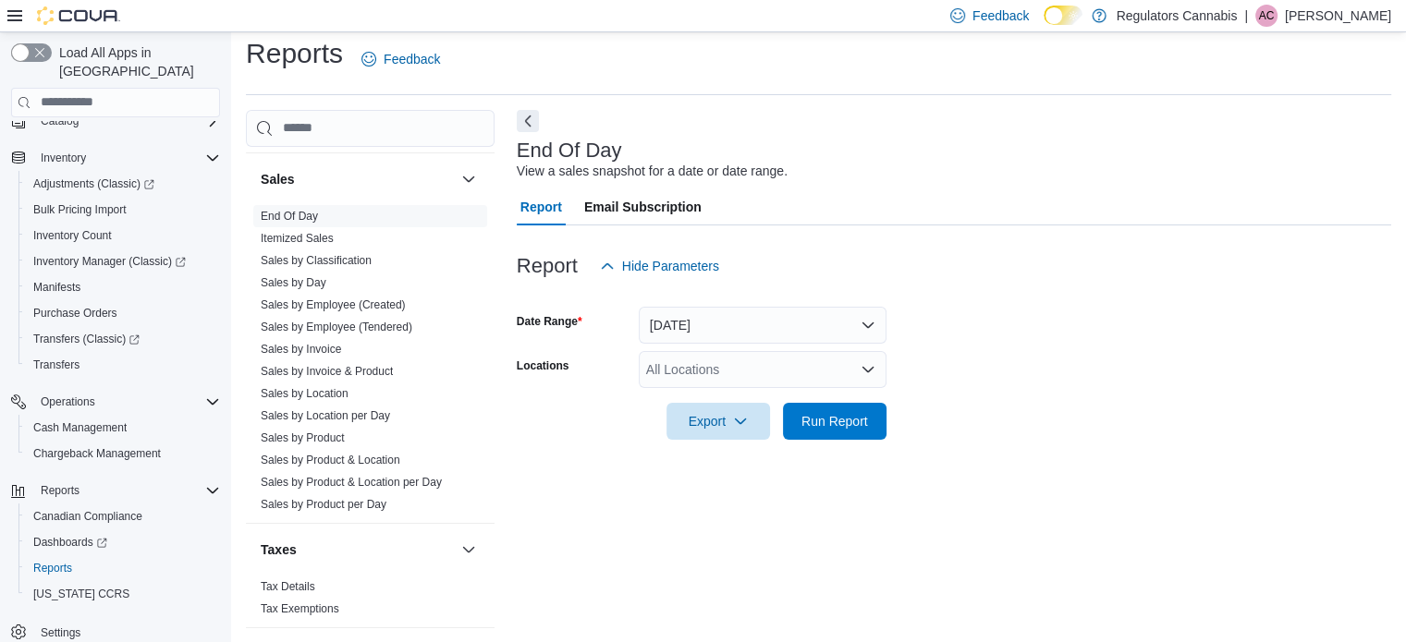
click at [850, 399] on div at bounding box center [954, 395] width 874 height 15
click at [834, 413] on span "Run Report" at bounding box center [834, 420] width 67 height 18
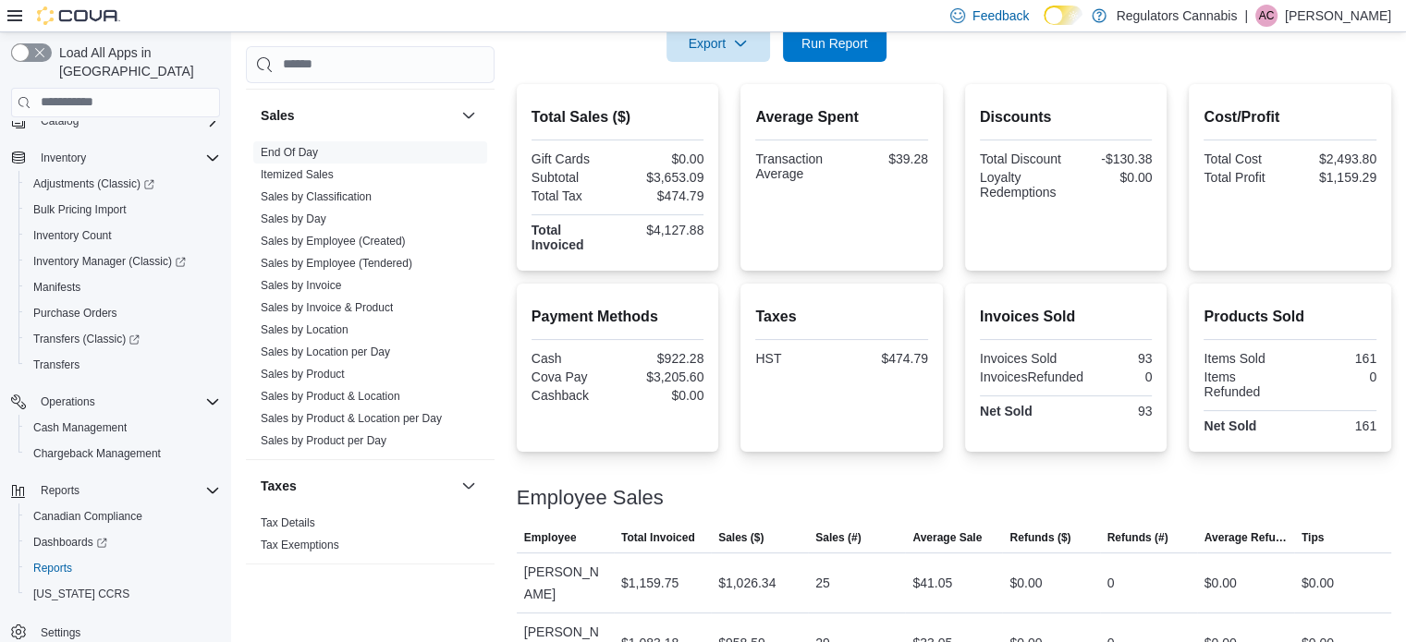
scroll to position [510, 0]
